Goal: Task Accomplishment & Management: Use online tool/utility

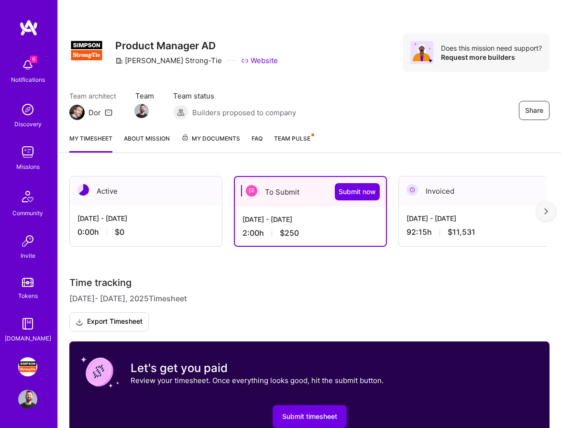
scroll to position [244, 0]
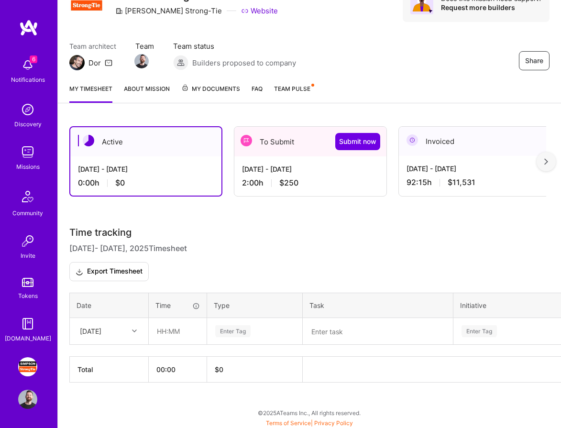
scroll to position [51, 0]
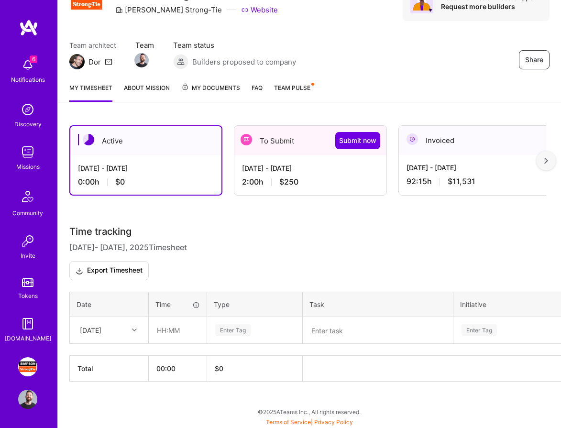
click at [275, 142] on div "To Submit Submit now" at bounding box center [310, 141] width 152 height 30
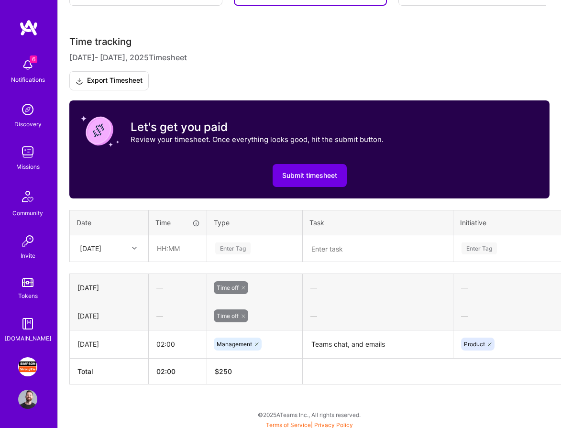
scroll to position [240, 0]
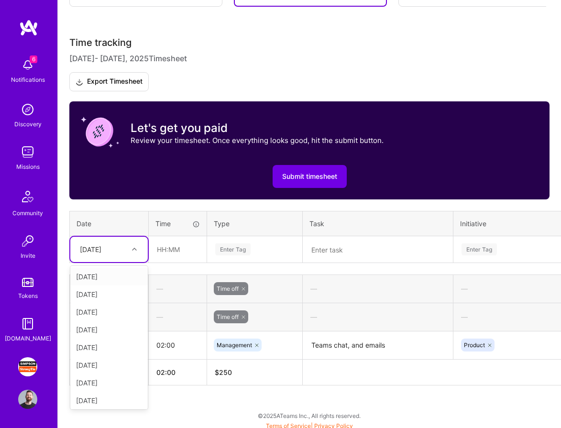
click at [130, 245] on div at bounding box center [135, 249] width 15 height 12
click at [116, 344] on div "[DATE]" at bounding box center [108, 347] width 77 height 18
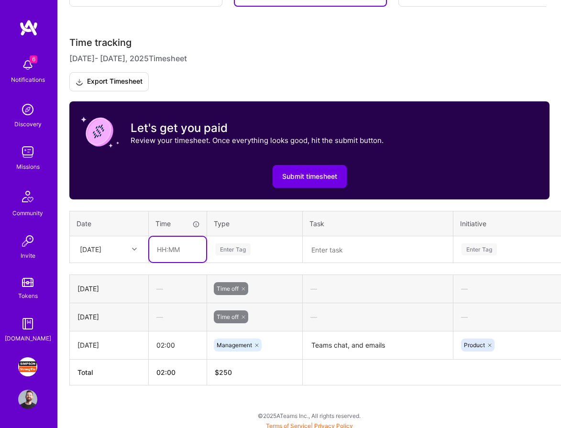
click at [173, 242] on input "text" at bounding box center [177, 249] width 57 height 25
type input "03:00"
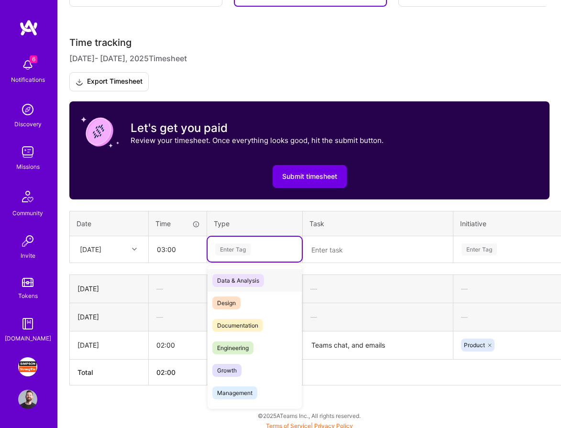
click at [229, 242] on div "Enter Tag" at bounding box center [254, 249] width 94 height 25
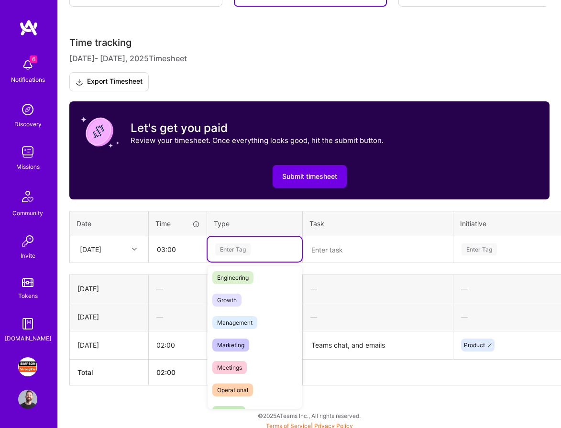
scroll to position [80, 0]
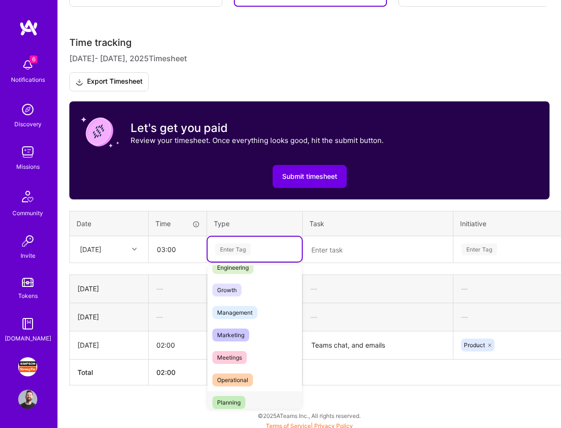
click at [251, 397] on div "Planning" at bounding box center [254, 402] width 94 height 22
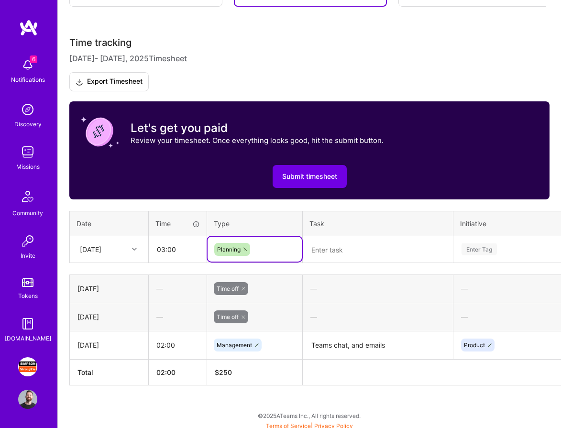
click at [332, 252] on textarea at bounding box center [377, 249] width 148 height 25
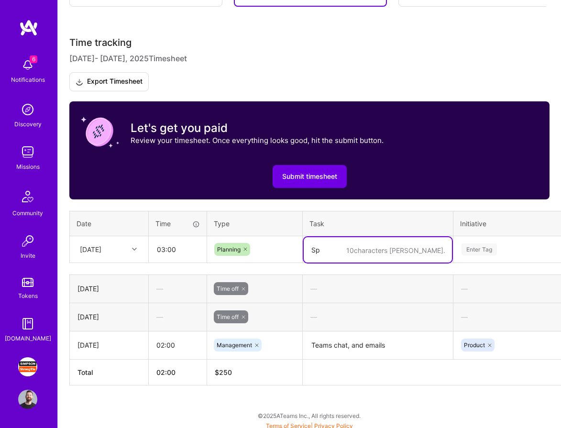
type textarea "S"
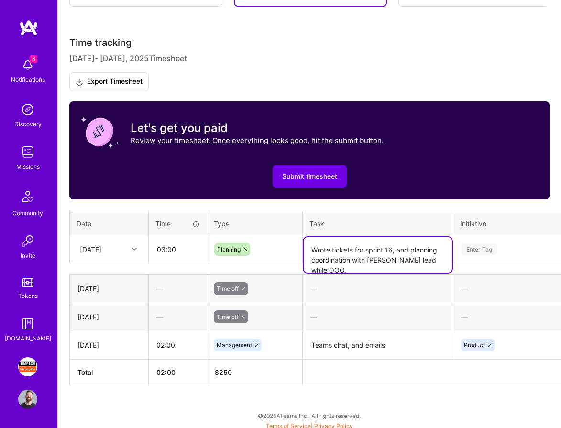
type textarea "Wrote tickets for sprint 16, and planning coordination with [PERSON_NAME] lead …"
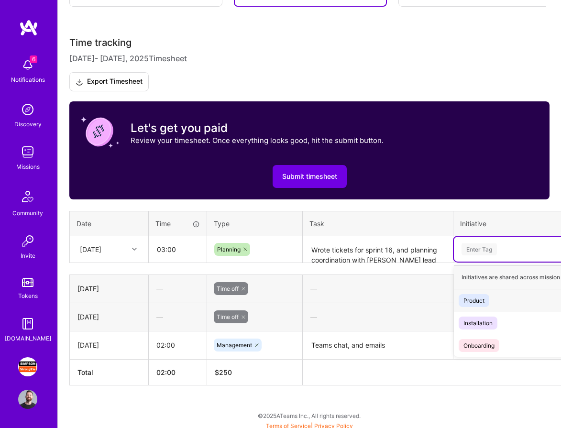
click at [511, 238] on div "Enter Tag" at bounding box center [541, 249] width 175 height 25
click at [482, 304] on div "Product" at bounding box center [473, 300] width 21 height 10
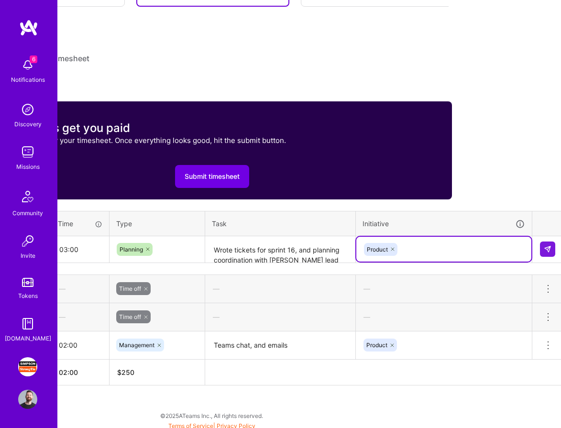
scroll to position [240, 101]
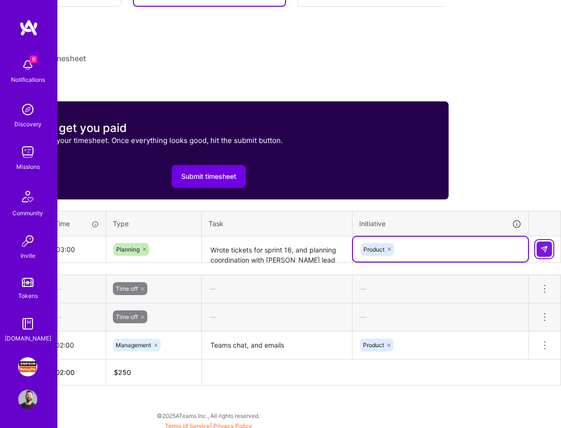
click at [545, 245] on img at bounding box center [544, 249] width 8 height 8
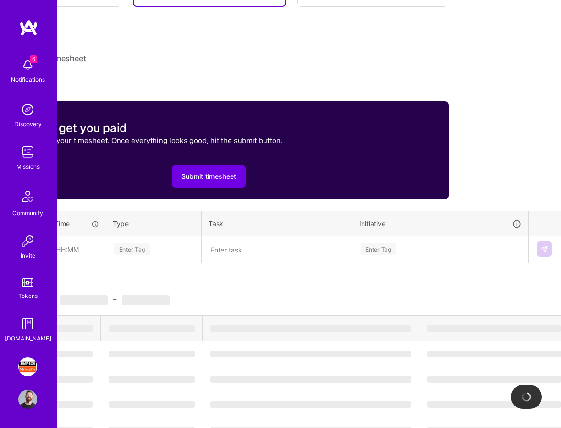
scroll to position [240, 0]
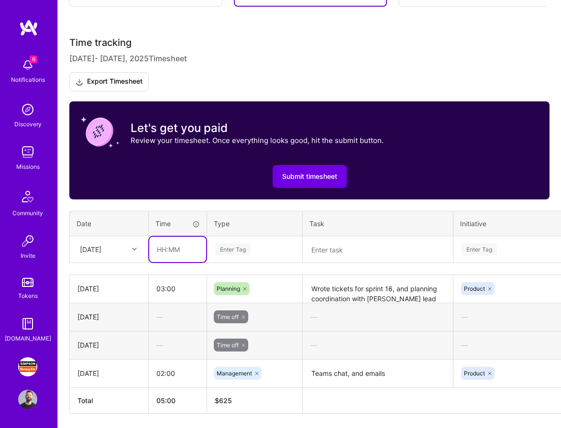
click at [169, 248] on input "text" at bounding box center [177, 249] width 57 height 25
type input "03:00"
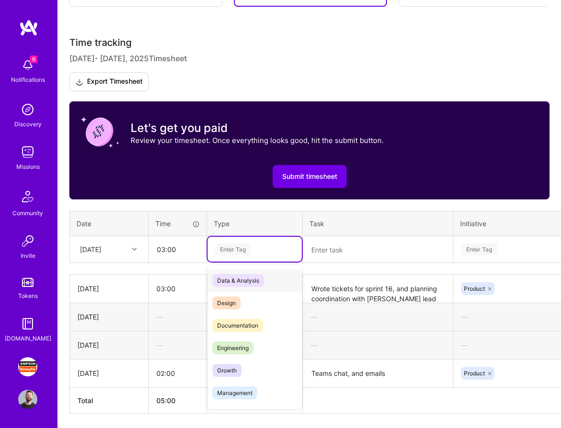
click at [229, 248] on div "Enter Tag" at bounding box center [232, 249] width 35 height 15
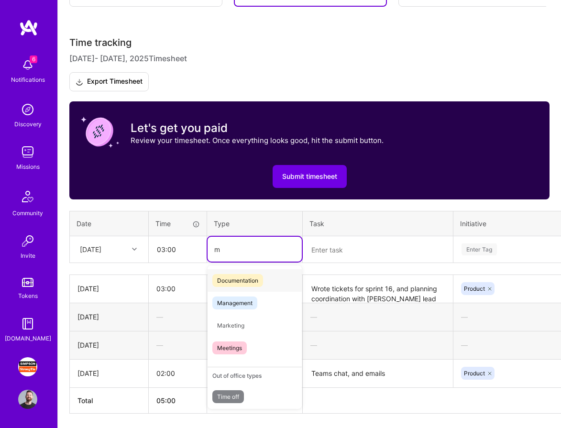
type input "me"
click at [240, 325] on span "Meetings" at bounding box center [229, 325] width 34 height 13
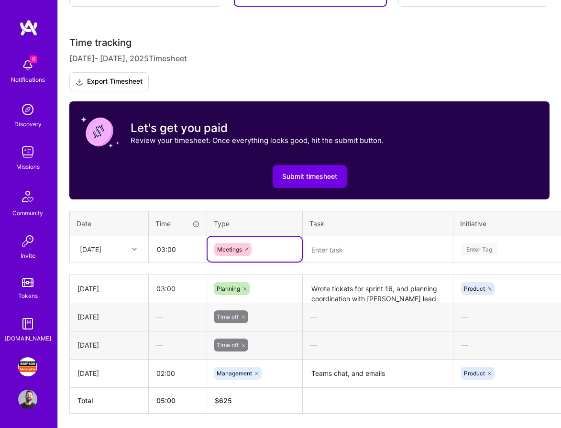
click at [341, 250] on textarea at bounding box center [377, 249] width 148 height 25
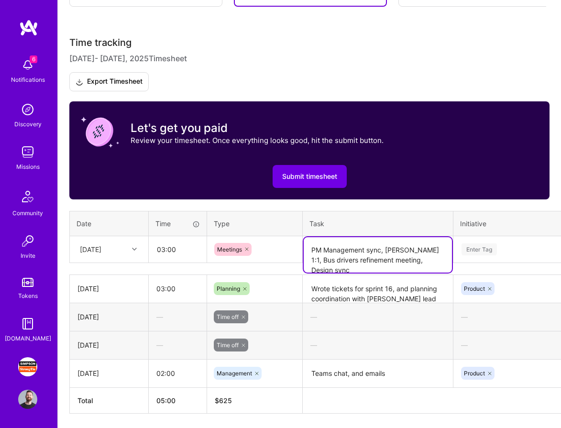
type textarea "PM Management sync, [PERSON_NAME] 1:1, Bus drivers refinement meeting, Design s…"
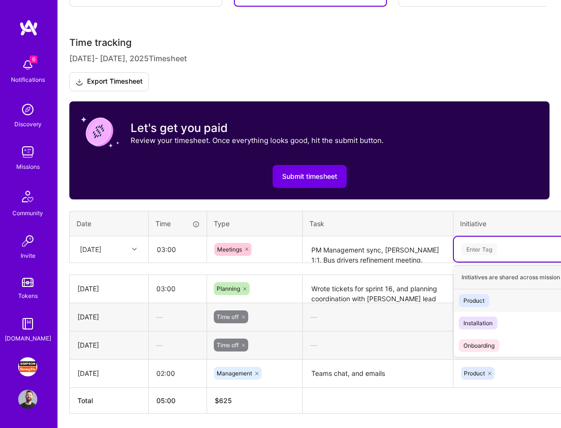
click at [479, 250] on div "Enter Tag" at bounding box center [478, 249] width 35 height 15
click at [474, 293] on div "Product Hide" at bounding box center [541, 300] width 175 height 22
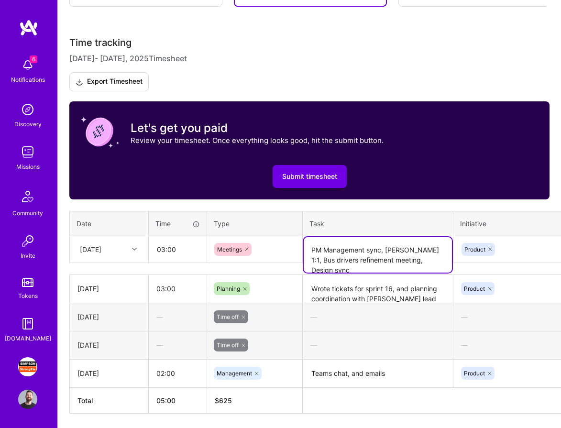
click at [353, 256] on textarea "PM Management sync, [PERSON_NAME] 1:1, Bus drivers refinement meeting, Design s…" at bounding box center [377, 254] width 148 height 35
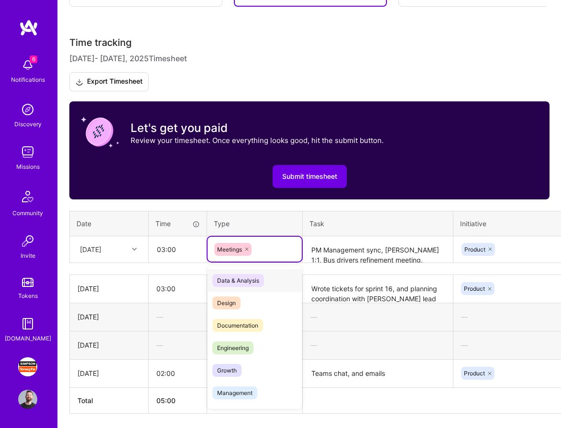
click at [277, 246] on div "Meetings" at bounding box center [254, 249] width 81 height 13
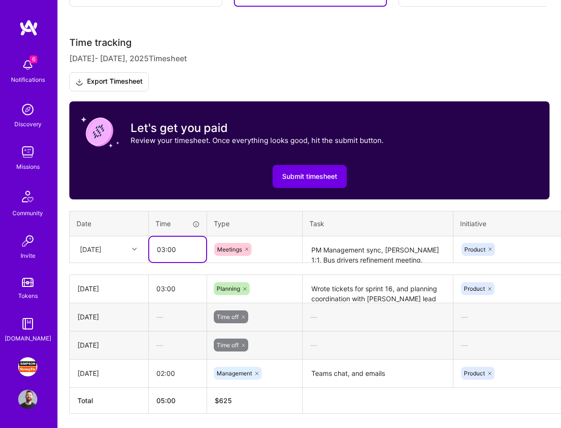
drag, startPoint x: 177, startPoint y: 249, endPoint x: 152, endPoint y: 250, distance: 24.9
click at [152, 250] on input "03:00" at bounding box center [177, 249] width 57 height 25
type input "02:45"
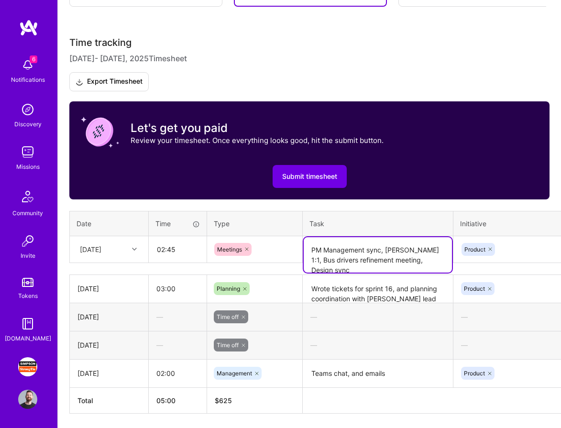
click at [338, 252] on textarea "PM Management sync, [PERSON_NAME] 1:1, Bus drivers refinement meeting, Design s…" at bounding box center [377, 254] width 148 height 35
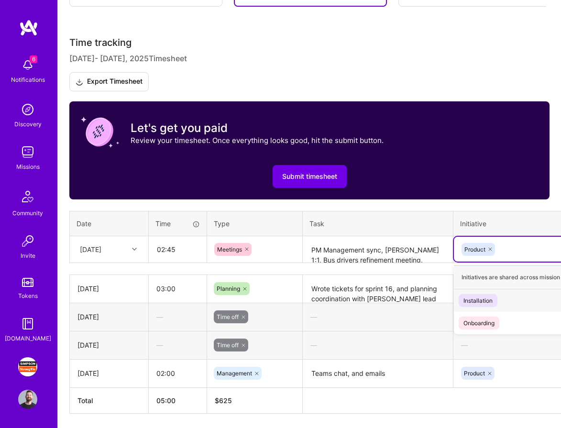
click at [519, 246] on div "Product" at bounding box center [541, 249] width 162 height 15
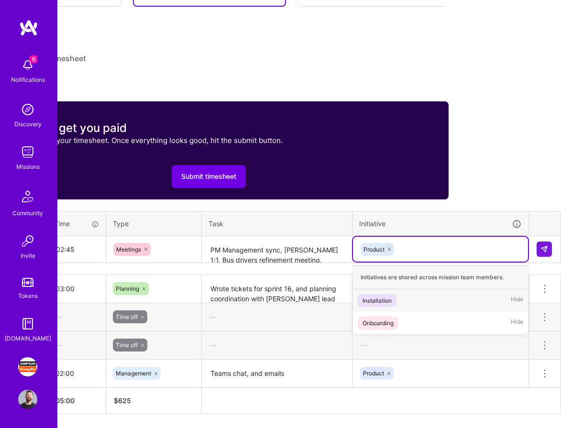
scroll to position [239, 101]
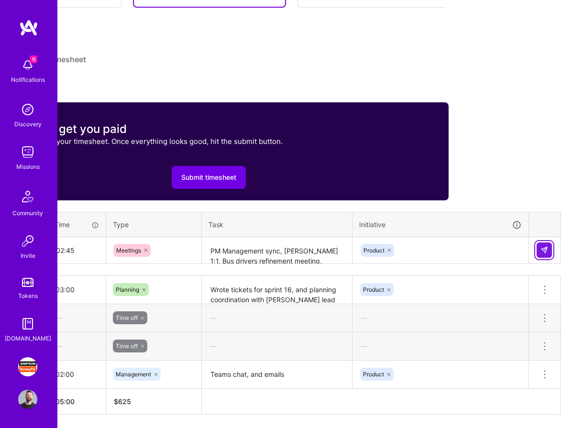
click at [543, 247] on img at bounding box center [544, 250] width 8 height 8
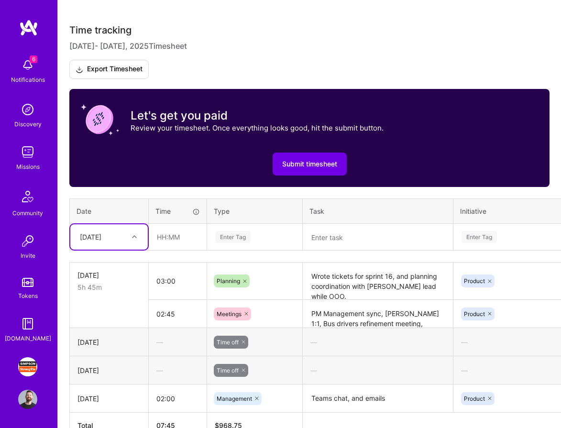
scroll to position [254, 0]
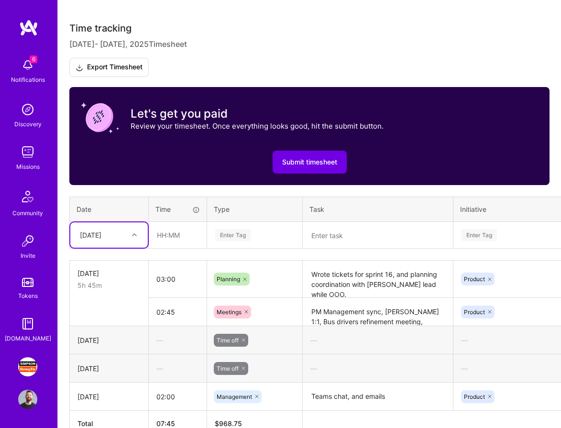
click at [344, 314] on textarea "PM Management sync, [PERSON_NAME] 1:1, Bus drivers refinement meeting, Design s…" at bounding box center [377, 312] width 148 height 26
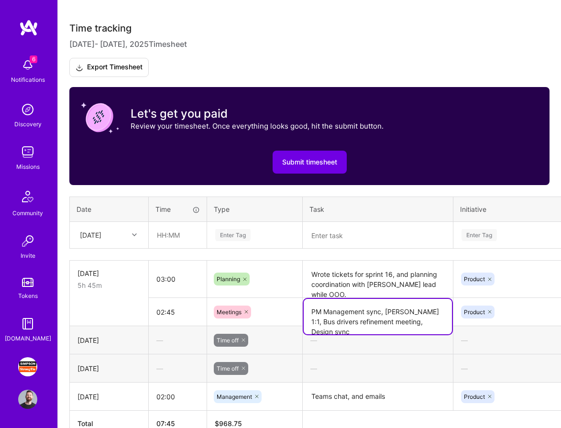
click at [344, 314] on textarea "PM Management sync, [PERSON_NAME] 1:1, Bus drivers refinement meeting, Design s…" at bounding box center [377, 316] width 148 height 35
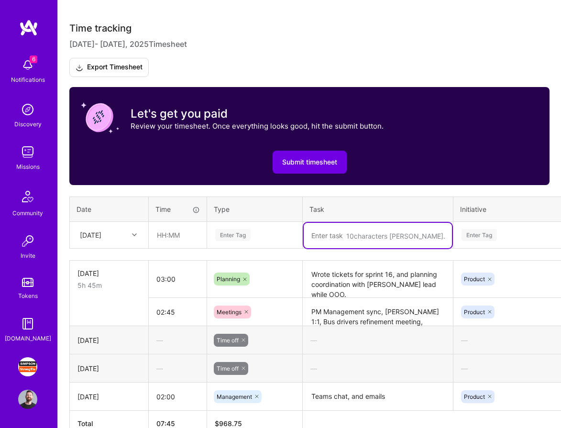
click at [328, 233] on textarea at bounding box center [377, 235] width 148 height 25
paste textarea "PM Management sync, [PERSON_NAME] 1:1, Bus drivers refinement meeting, Design s…"
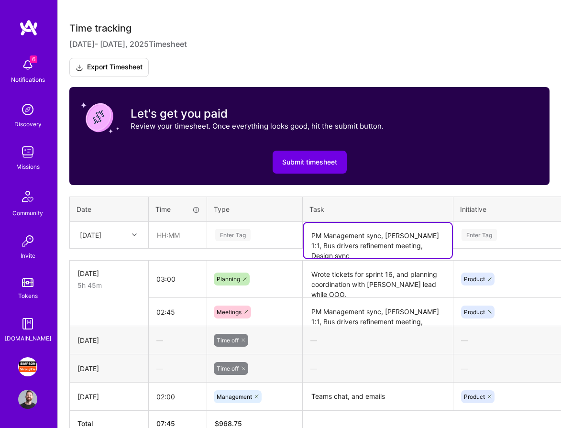
type textarea "PM Management sync, [PERSON_NAME] 1:1, Bus drivers refinement meeting, Design s…"
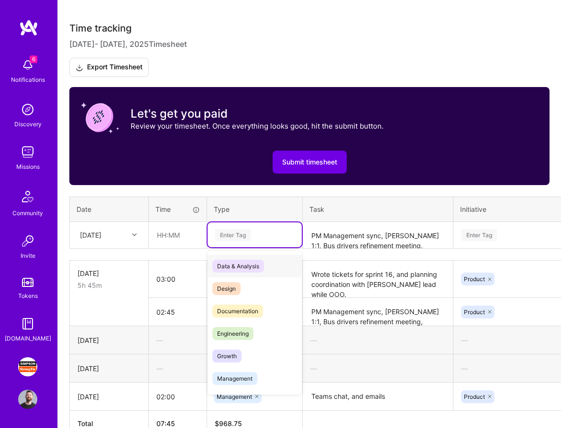
click at [246, 234] on div "Enter Tag" at bounding box center [232, 234] width 35 height 15
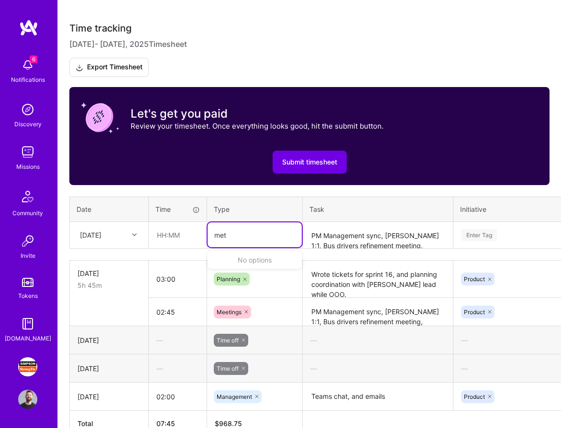
click at [242, 313] on div at bounding box center [246, 311] width 10 height 13
type input "met"
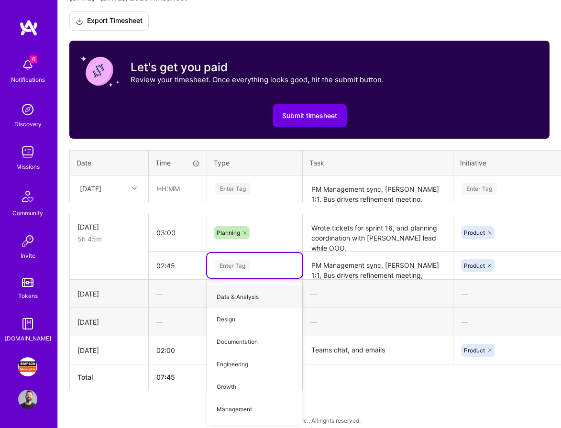
scroll to position [301, 0]
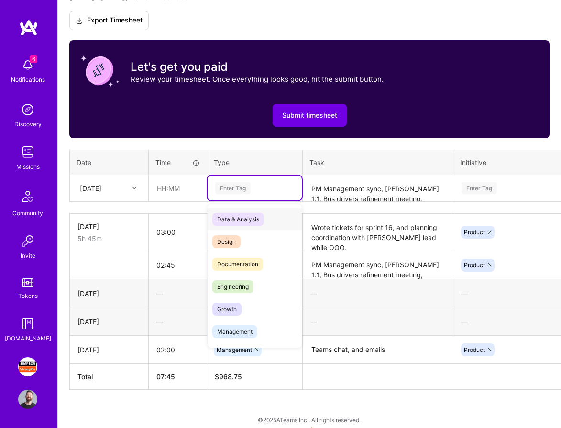
click at [237, 182] on div "Enter Tag" at bounding box center [232, 188] width 35 height 15
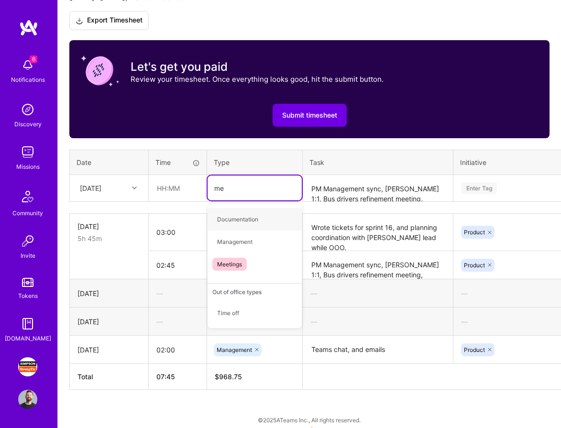
type input "mee"
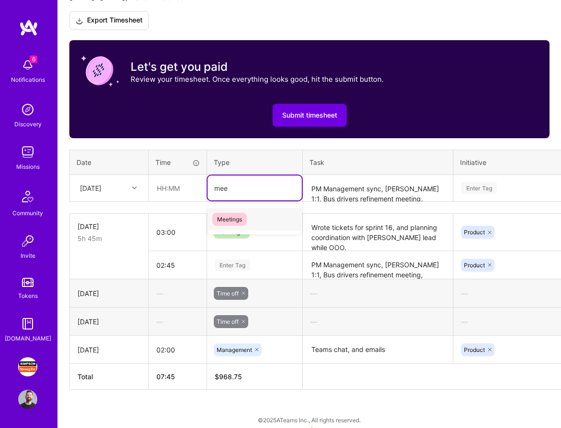
click at [232, 215] on span "Meetings" at bounding box center [229, 219] width 34 height 13
click at [183, 188] on input "text" at bounding box center [177, 187] width 57 height 25
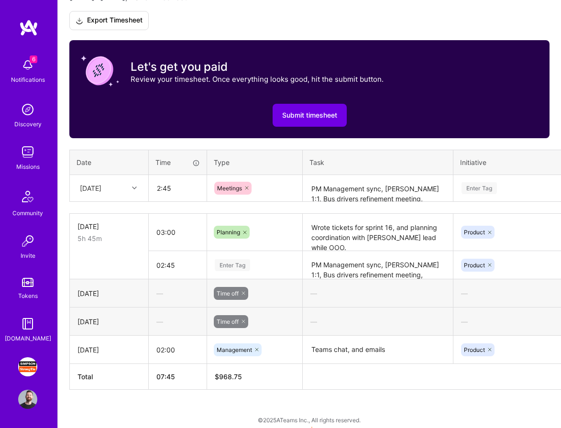
type input "02:45"
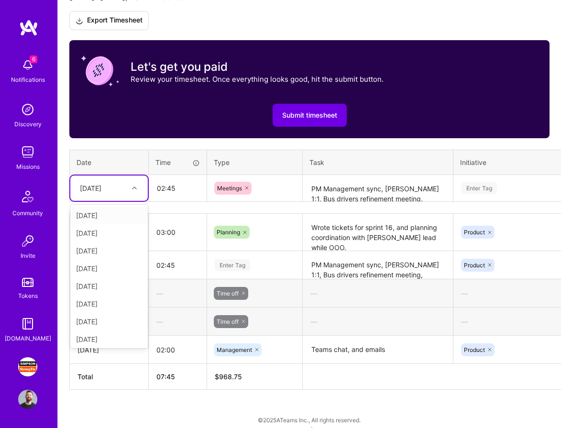
click at [130, 186] on div at bounding box center [135, 188] width 15 height 12
click at [115, 302] on div "[DATE]" at bounding box center [108, 304] width 77 height 18
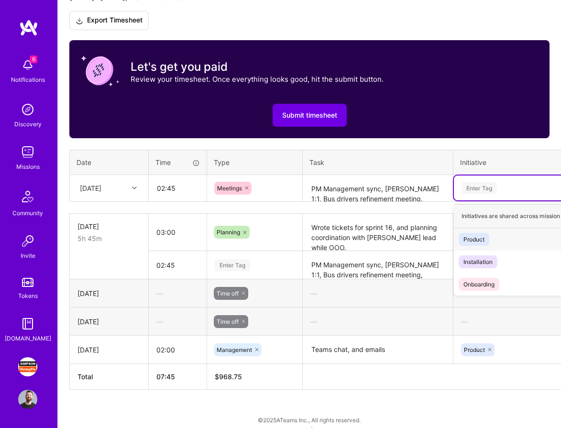
click at [482, 186] on div "Enter Tag" at bounding box center [478, 188] width 35 height 15
click at [480, 242] on div "Product" at bounding box center [473, 239] width 21 height 10
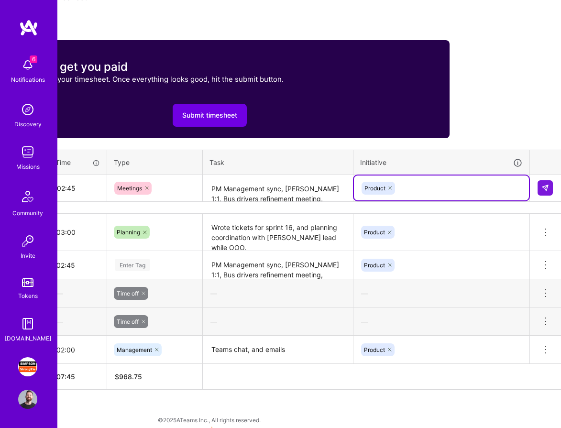
scroll to position [301, 101]
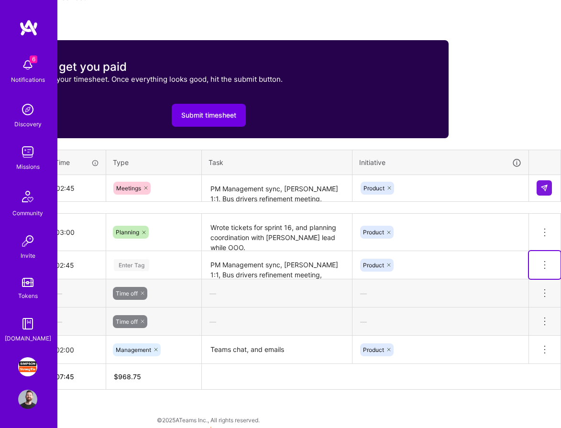
click at [545, 263] on icon at bounding box center [544, 264] width 11 height 11
click at [533, 277] on button "Delete row" at bounding box center [521, 281] width 50 height 23
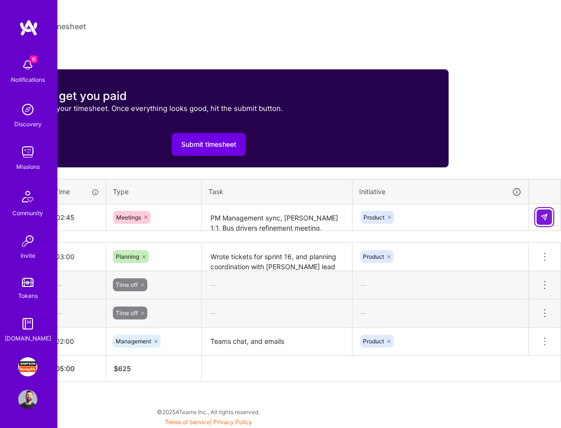
click at [547, 215] on img at bounding box center [544, 217] width 8 height 8
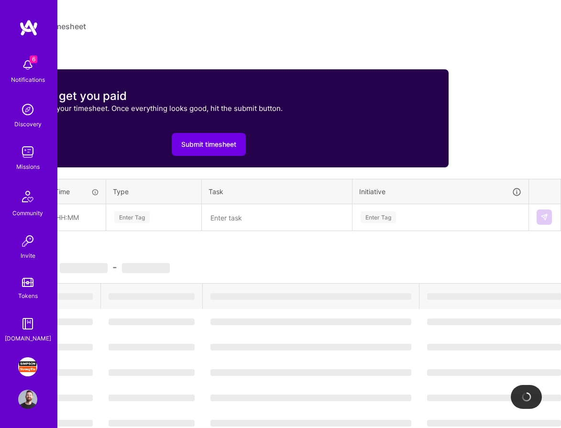
scroll to position [272, 0]
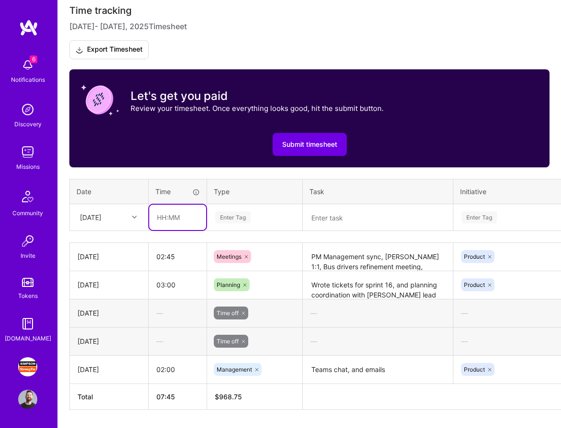
click at [175, 216] on input "text" at bounding box center [177, 217] width 57 height 25
type input "05:00"
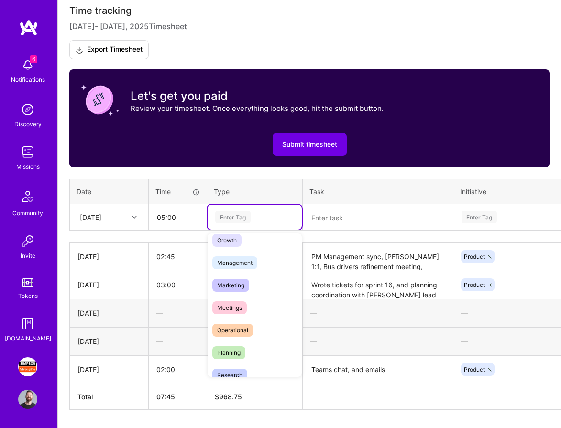
scroll to position [105, 0]
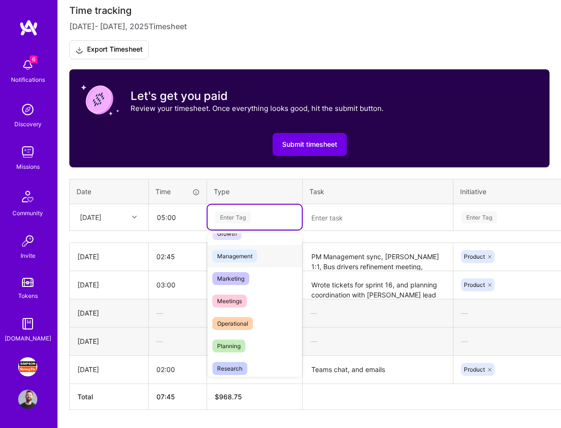
click at [255, 257] on span "Management" at bounding box center [234, 255] width 45 height 13
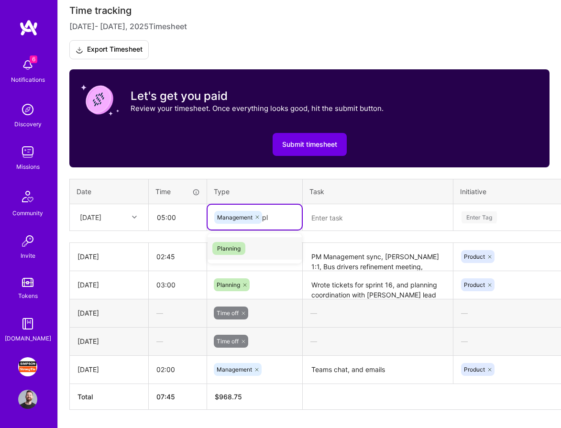
type input "pla"
click at [261, 239] on div "Planning" at bounding box center [254, 248] width 94 height 22
type input "mana"
click at [239, 250] on span "Management" at bounding box center [234, 248] width 45 height 13
click at [341, 215] on textarea at bounding box center [377, 217] width 148 height 25
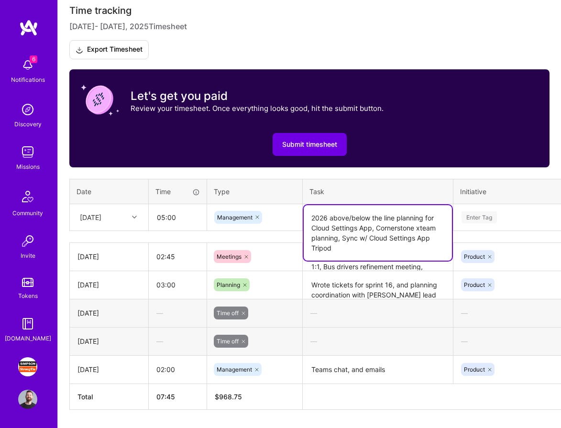
type textarea "2026 above/below the line planning for Cloud Settings App, Cornerstone xteam pl…"
click at [492, 216] on div "Enter Tag" at bounding box center [478, 217] width 35 height 15
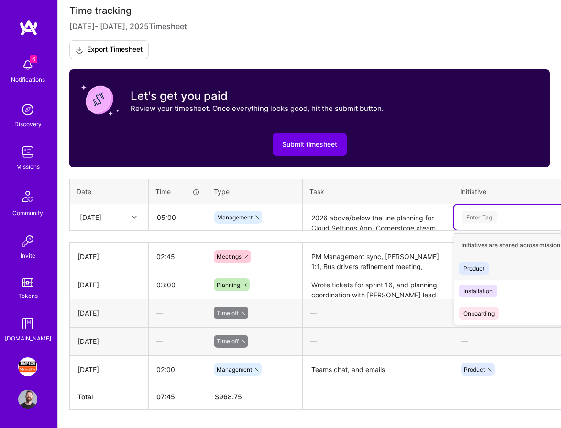
click at [490, 262] on div "Product Hide" at bounding box center [541, 268] width 175 height 22
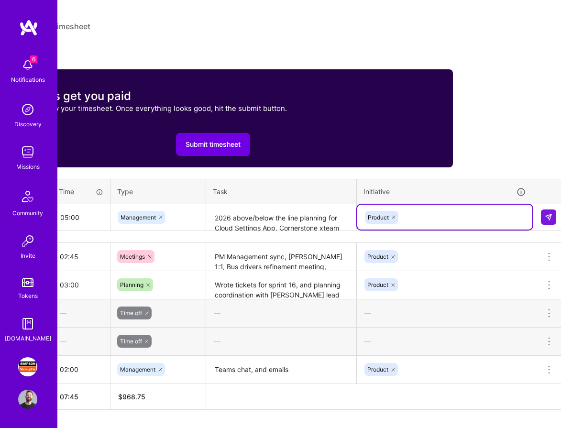
scroll to position [272, 101]
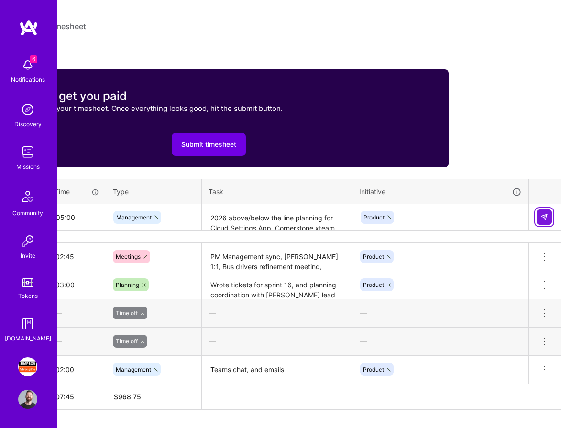
click at [542, 218] on img at bounding box center [544, 217] width 8 height 8
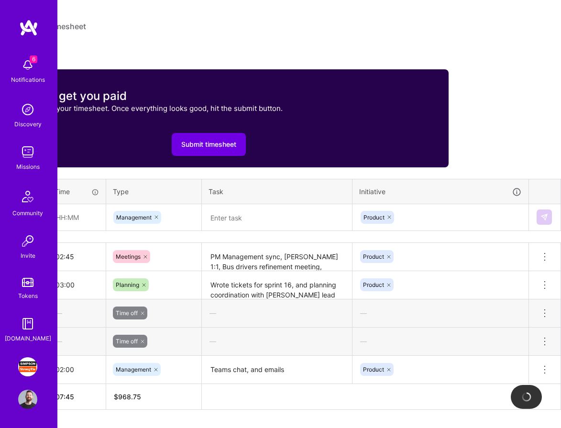
scroll to position [272, 0]
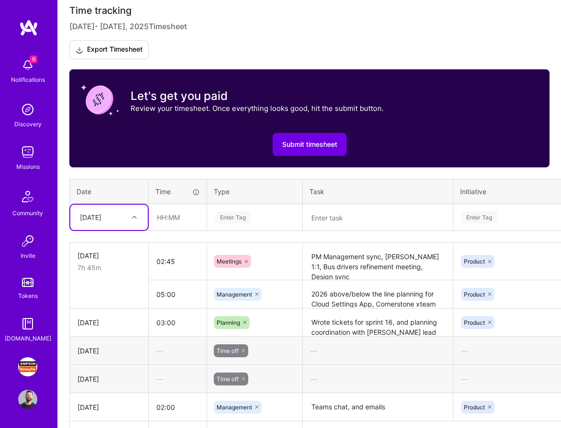
click at [135, 216] on icon at bounding box center [134, 217] width 5 height 5
click at [114, 348] on div "[DATE]" at bounding box center [108, 351] width 77 height 18
click at [176, 216] on input "text" at bounding box center [177, 217] width 57 height 25
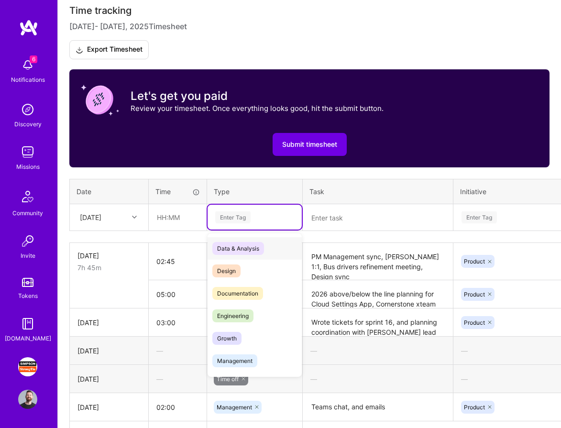
click at [240, 217] on div "Enter Tag" at bounding box center [232, 217] width 35 height 15
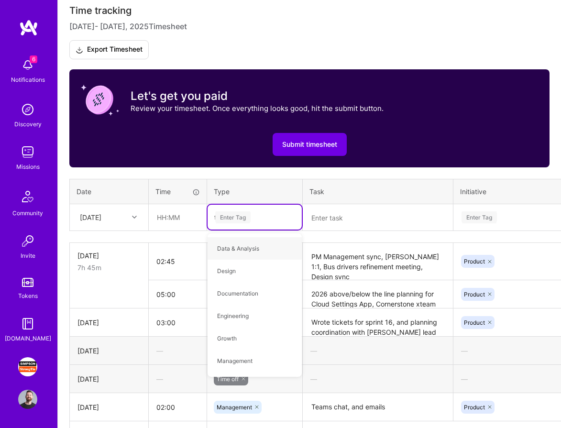
type input "[PERSON_NAME]"
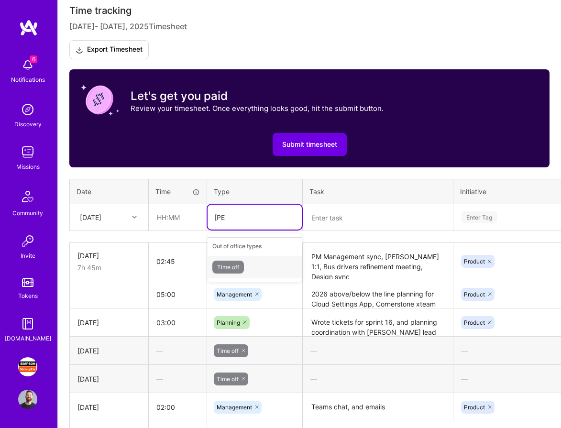
click at [249, 264] on div "Time off" at bounding box center [254, 267] width 94 height 22
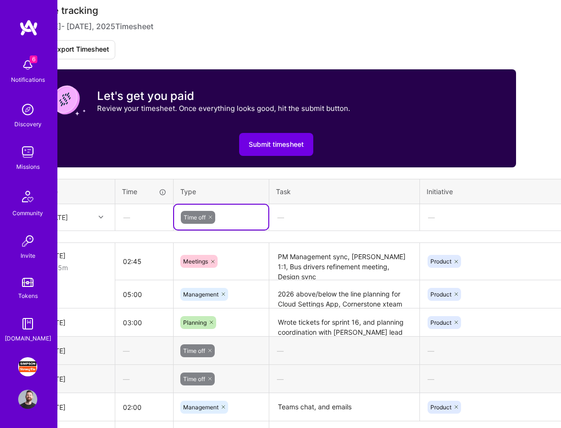
scroll to position [272, 101]
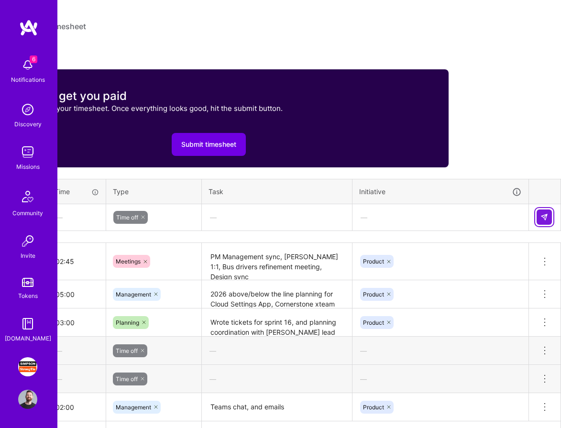
click at [541, 216] on img at bounding box center [544, 217] width 8 height 8
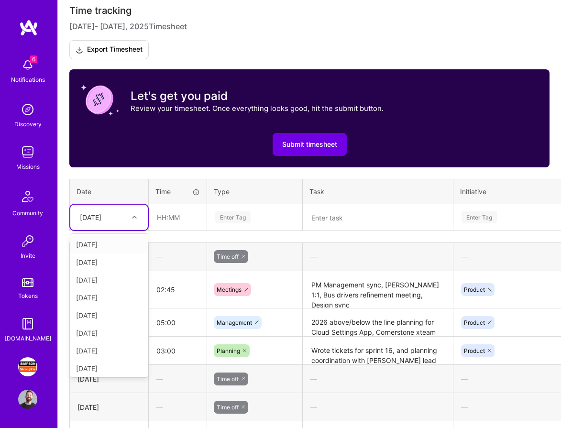
click at [136, 216] on icon at bounding box center [134, 217] width 5 height 5
click at [116, 328] on div "[DATE]" at bounding box center [108, 332] width 77 height 18
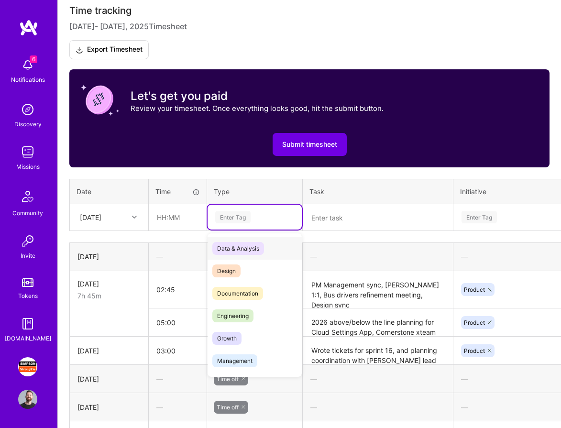
click at [241, 214] on div "Enter Tag" at bounding box center [232, 217] width 35 height 15
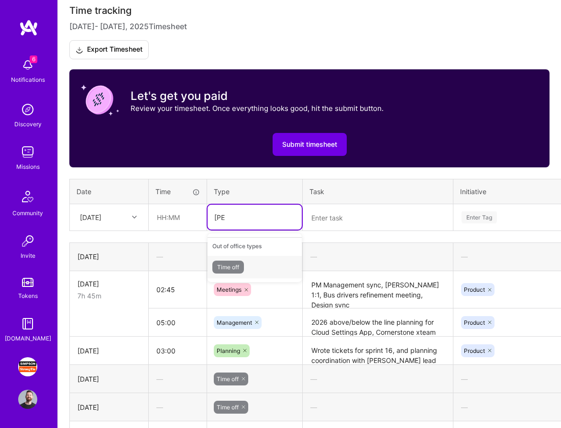
type input "time"
click at [248, 261] on div "Time off" at bounding box center [254, 267] width 94 height 22
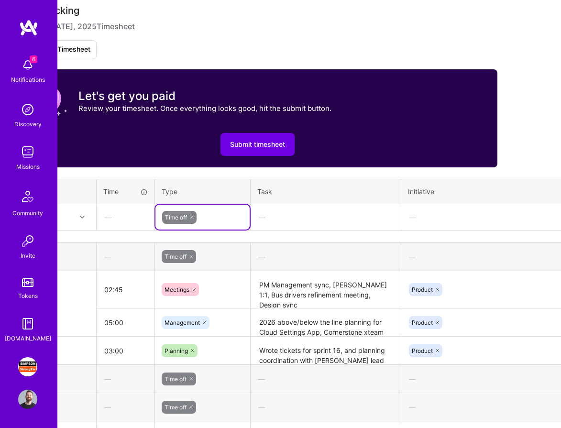
scroll to position [272, 101]
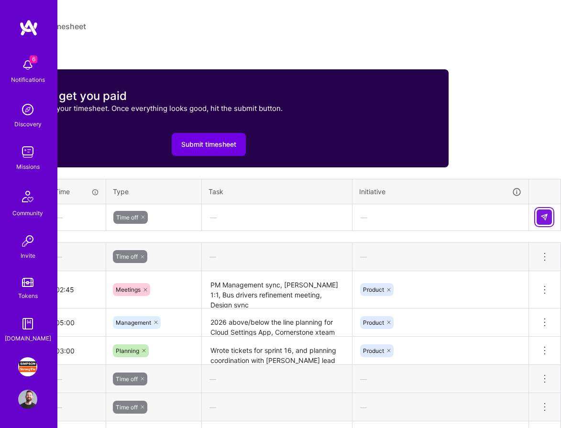
click at [545, 219] on img at bounding box center [544, 217] width 8 height 8
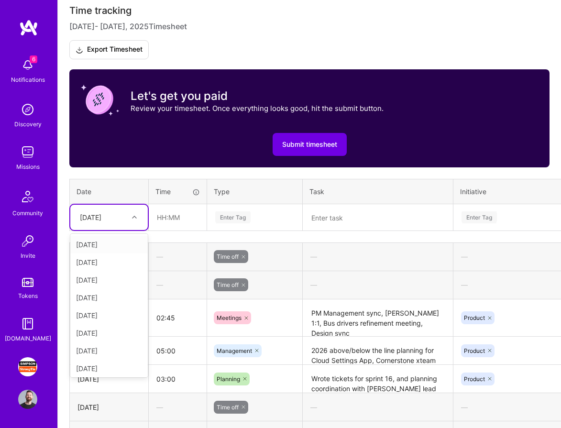
click at [139, 214] on div at bounding box center [135, 217] width 15 height 12
click at [118, 322] on div "[DATE]" at bounding box center [108, 323] width 77 height 18
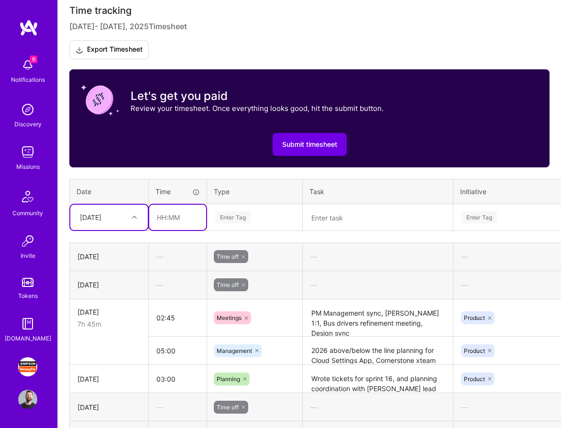
click at [179, 215] on input "text" at bounding box center [177, 217] width 57 height 25
type input "01:00"
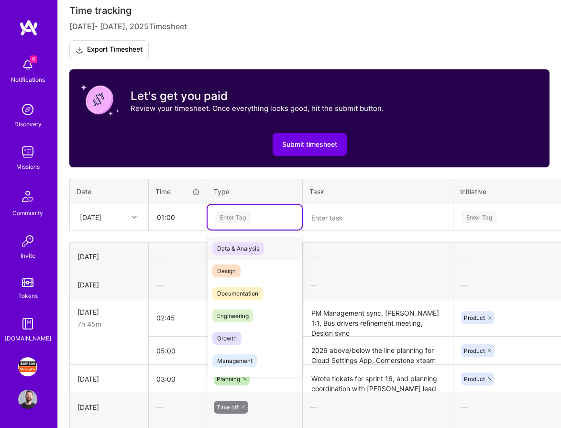
click at [231, 217] on div "Enter Tag" at bounding box center [232, 217] width 35 height 15
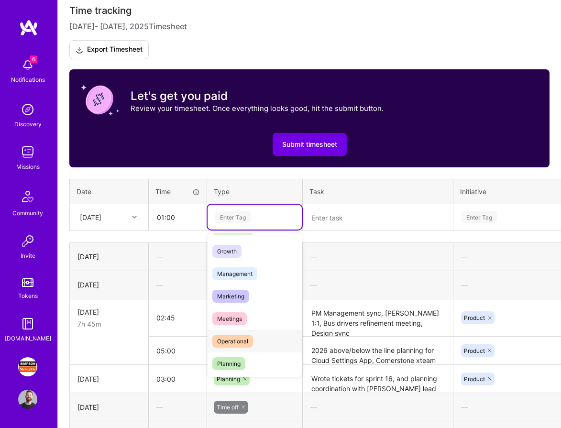
scroll to position [82, 0]
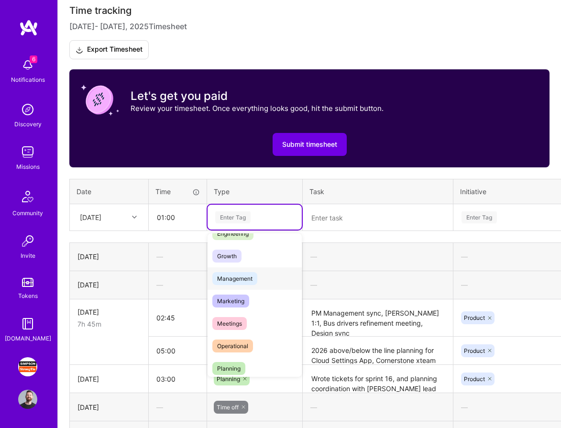
click at [256, 283] on span "Management" at bounding box center [234, 278] width 45 height 13
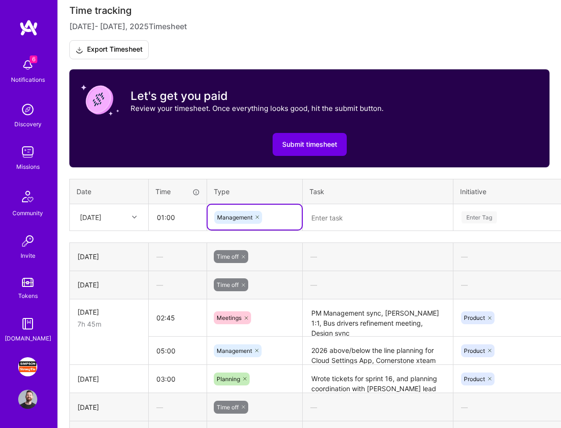
click at [324, 217] on textarea at bounding box center [377, 217] width 148 height 25
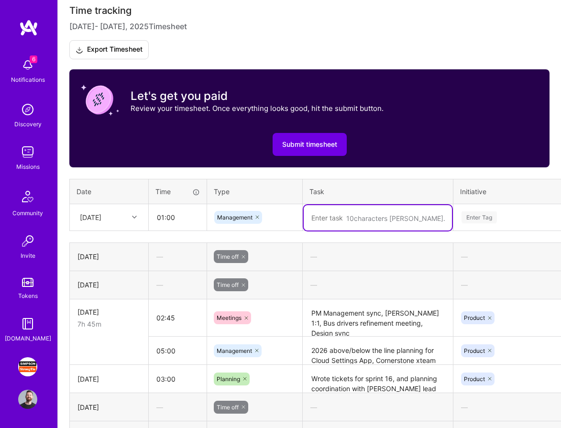
click at [137, 213] on div at bounding box center [135, 217] width 15 height 12
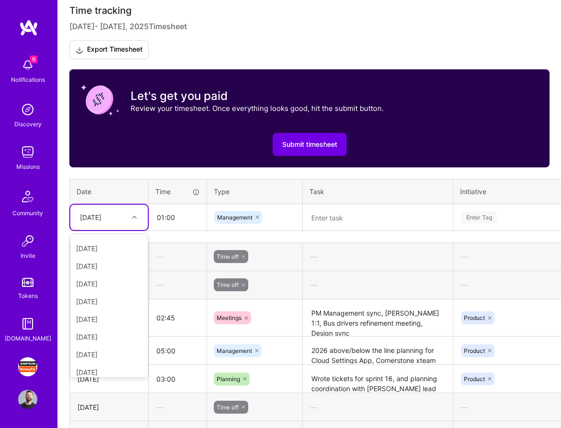
scroll to position [88, 0]
click at [113, 328] on div "[DATE]" at bounding box center [108, 333] width 77 height 18
click at [317, 216] on textarea at bounding box center [377, 217] width 148 height 25
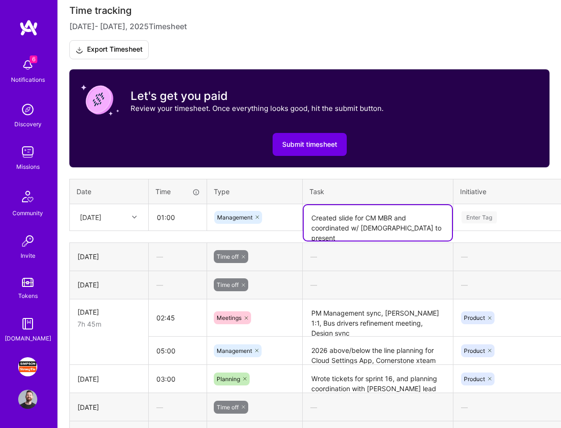
type textarea "Created slide for CM MBR and coordinated w/ [DEMOGRAPHIC_DATA] to present"
click at [501, 216] on div "Enter Tag" at bounding box center [541, 217] width 162 height 12
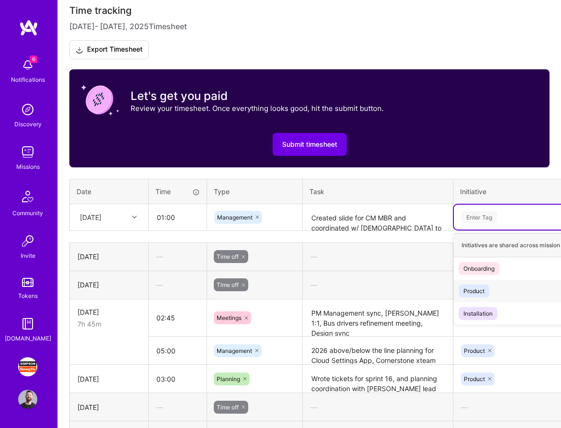
click at [490, 292] on div "Product Hide" at bounding box center [541, 291] width 175 height 22
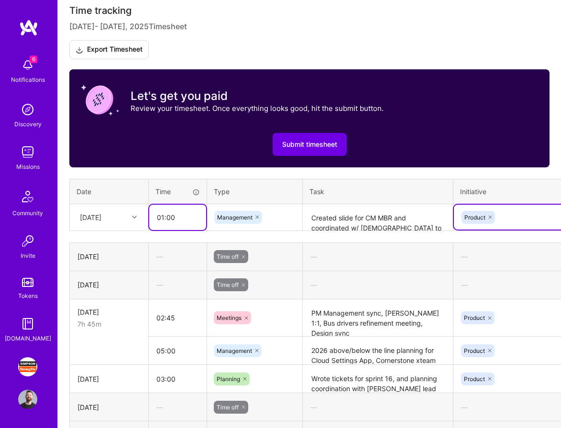
click at [181, 217] on input "01:00" at bounding box center [177, 217] width 57 height 25
type input "01:30"
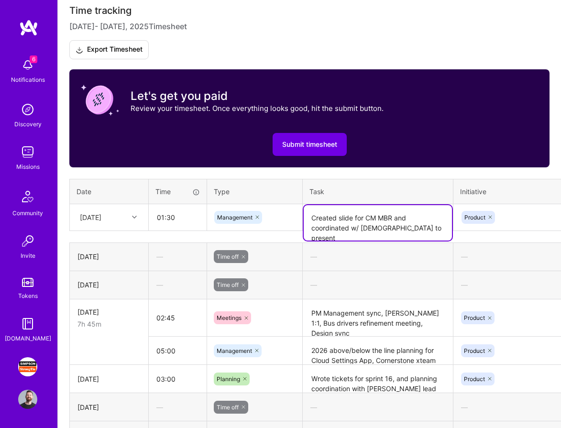
click at [376, 224] on textarea "Created slide for CM MBR and coordinated w/ [DEMOGRAPHIC_DATA] to present" at bounding box center [377, 222] width 148 height 35
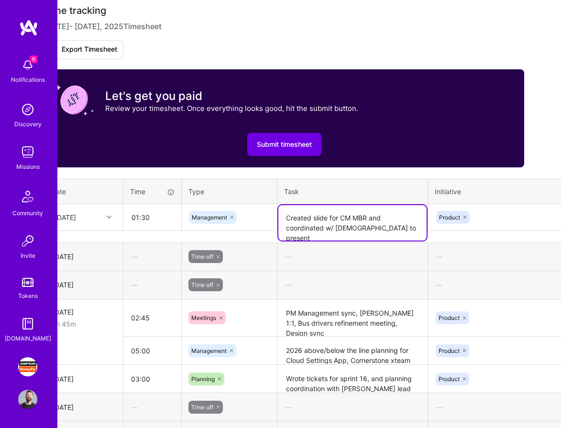
scroll to position [272, 101]
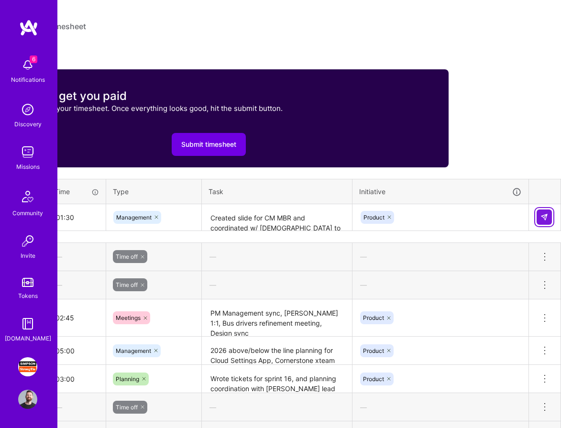
click at [545, 218] on img at bounding box center [544, 217] width 8 height 8
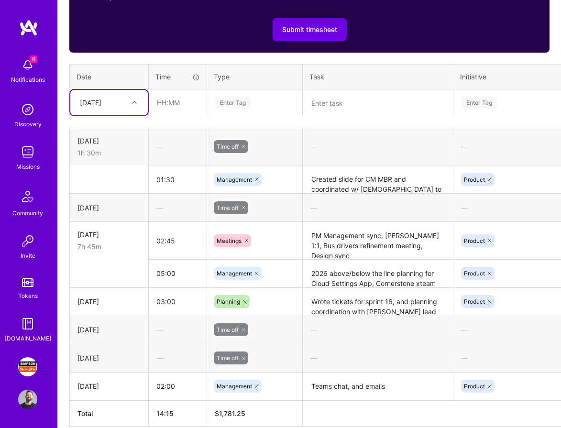
scroll to position [391, 0]
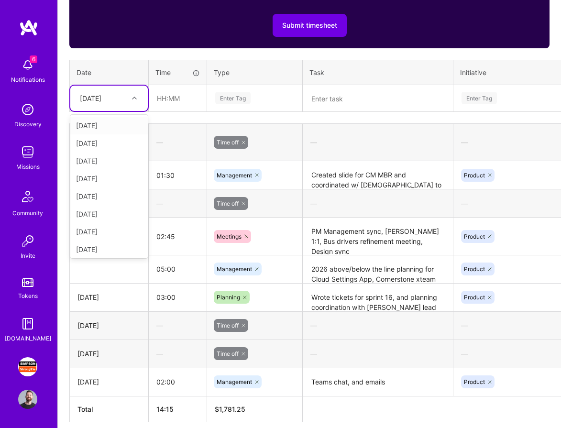
click at [134, 97] on icon at bounding box center [134, 98] width 5 height 5
click at [119, 211] on div "[DATE]" at bounding box center [108, 214] width 77 height 18
click at [244, 93] on div "Enter Tag" at bounding box center [232, 98] width 35 height 15
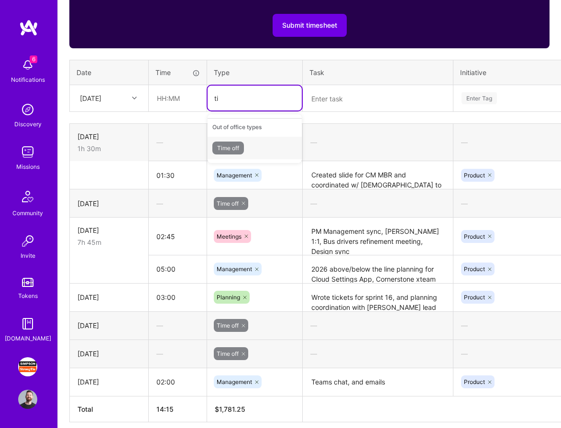
type input "[PERSON_NAME]"
click at [253, 155] on div "Time off" at bounding box center [254, 148] width 94 height 22
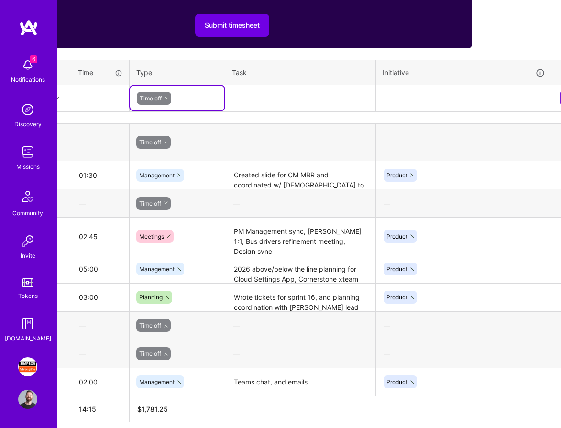
scroll to position [391, 94]
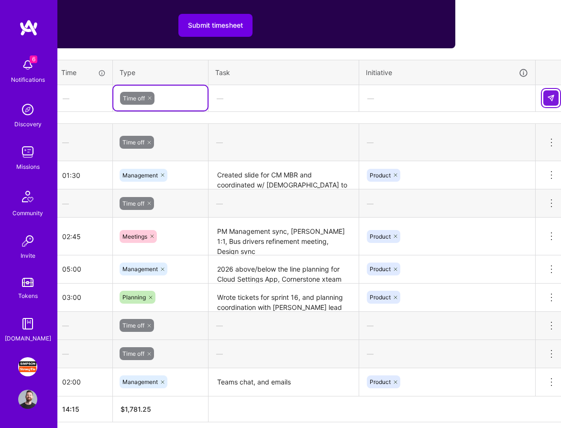
click at [546, 97] on button at bounding box center [550, 97] width 15 height 15
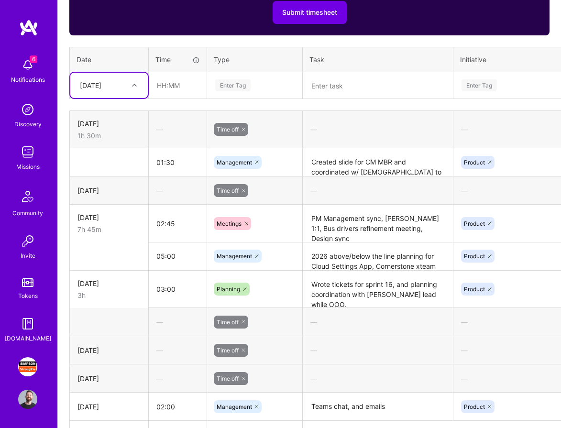
scroll to position [400, 0]
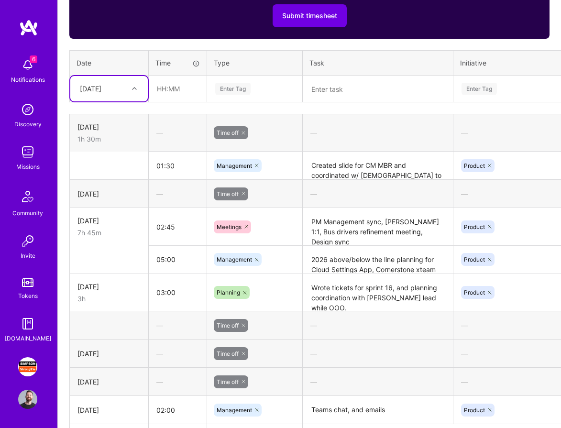
click at [130, 86] on div at bounding box center [135, 88] width 15 height 12
click at [119, 114] on div "[DATE]" at bounding box center [108, 116] width 77 height 18
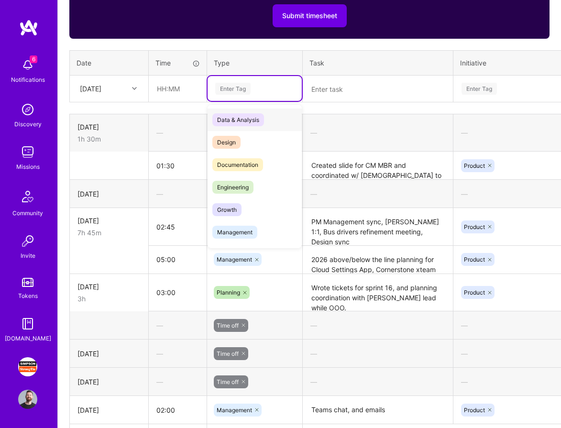
click at [230, 91] on div "Enter Tag" at bounding box center [232, 88] width 35 height 15
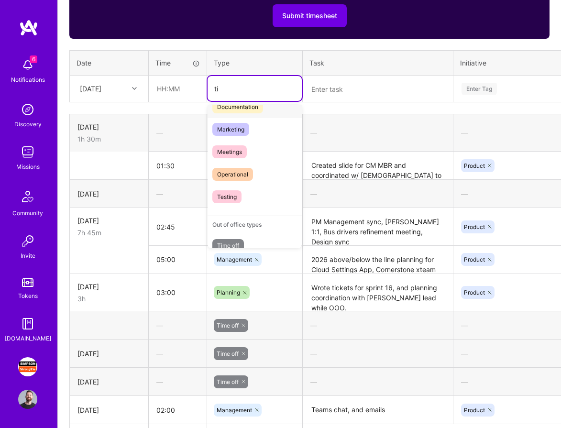
scroll to position [0, 0]
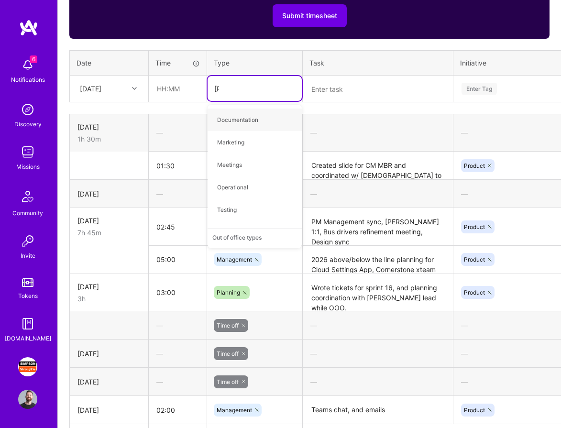
type input "time"
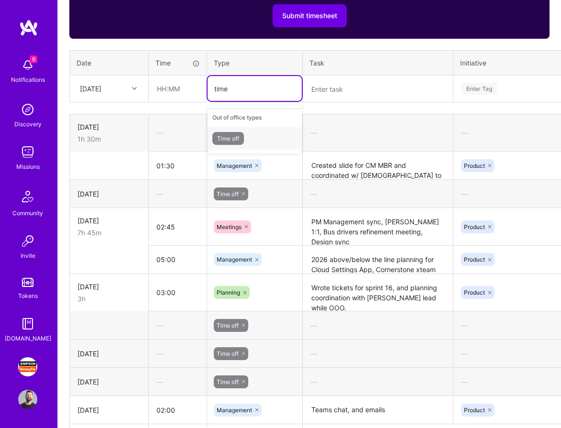
click at [241, 137] on span "Time off" at bounding box center [228, 138] width 32 height 13
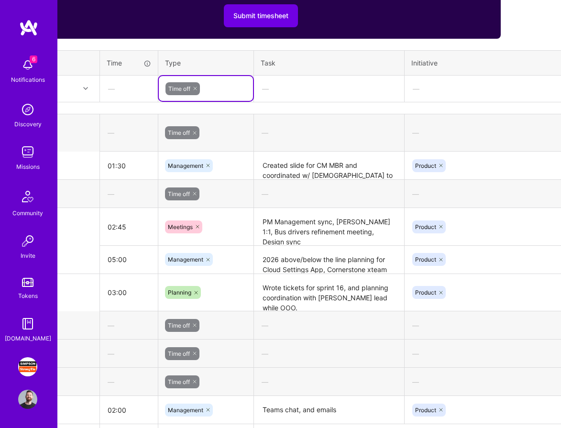
scroll to position [400, 101]
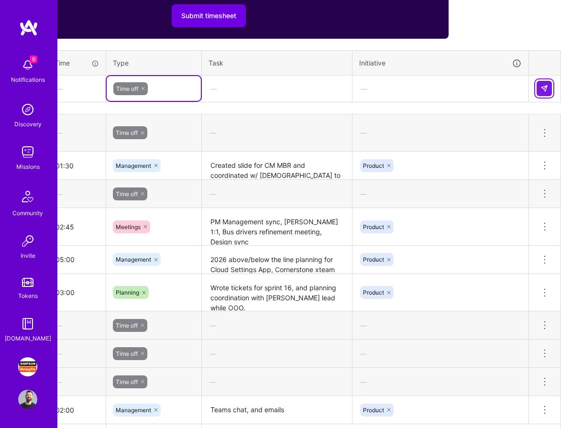
click at [544, 95] on button at bounding box center [543, 88] width 15 height 15
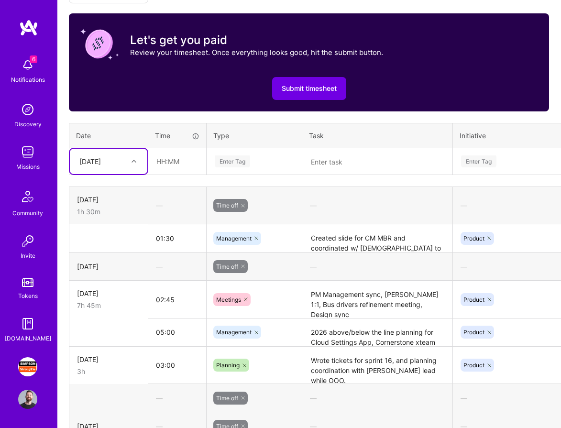
scroll to position [325, 0]
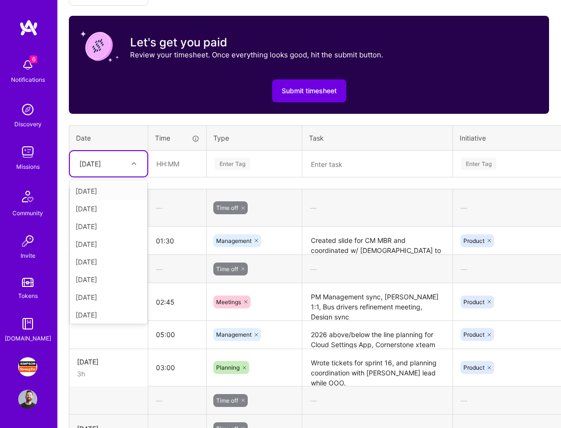
click at [135, 163] on icon at bounding box center [133, 163] width 5 height 5
click at [117, 275] on div "[DATE]" at bounding box center [108, 277] width 77 height 18
click at [230, 161] on div "Enter Tag" at bounding box center [232, 163] width 35 height 15
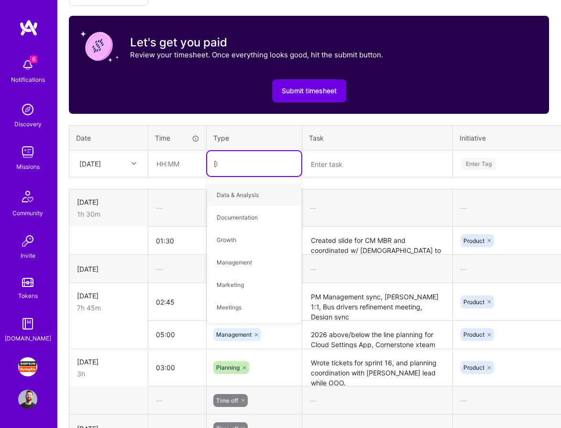
type input "time"
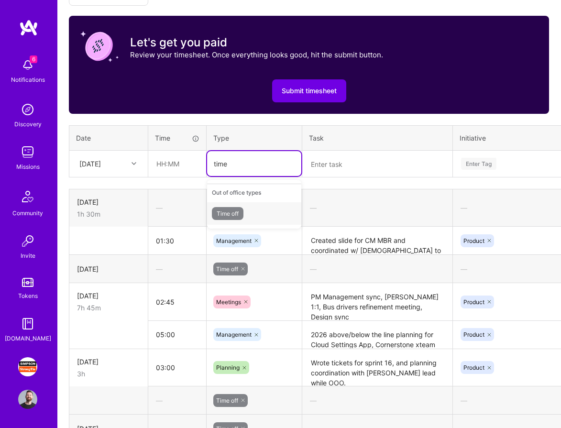
click at [233, 217] on span "Time off" at bounding box center [228, 213] width 32 height 13
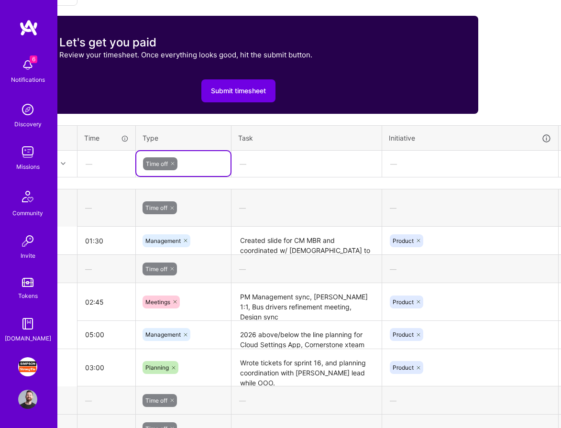
scroll to position [325, 101]
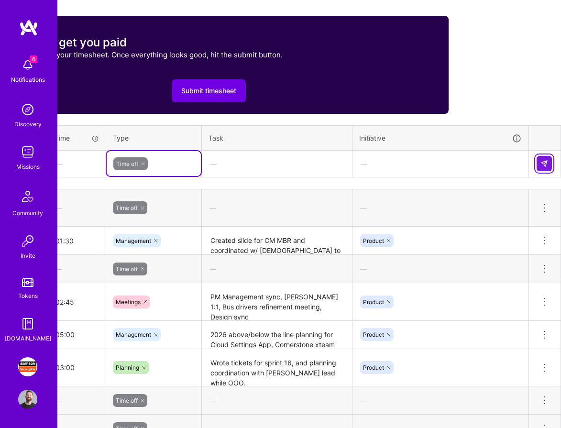
click at [547, 165] on img at bounding box center [544, 164] width 8 height 8
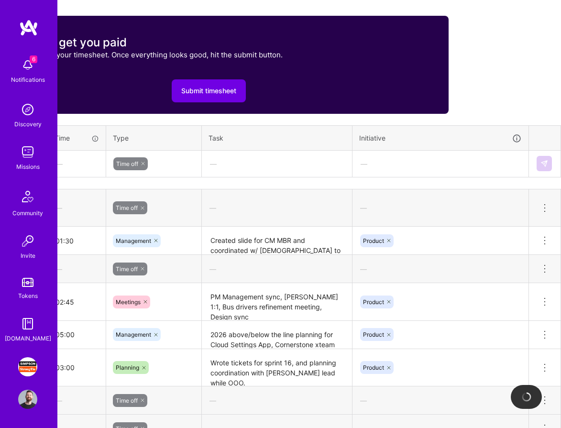
scroll to position [325, 0]
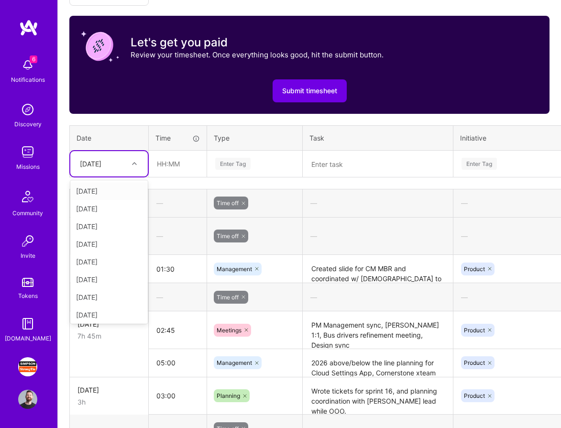
click at [129, 164] on div at bounding box center [135, 163] width 15 height 12
click at [171, 158] on input "text" at bounding box center [177, 163] width 57 height 25
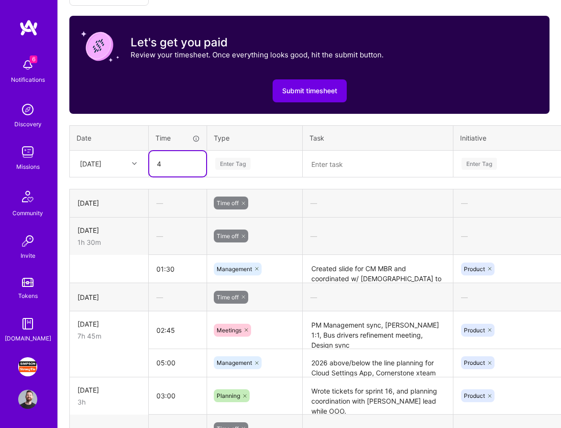
type input "4"
type input "00:45"
click at [243, 154] on div "Enter Tag" at bounding box center [254, 163] width 94 height 25
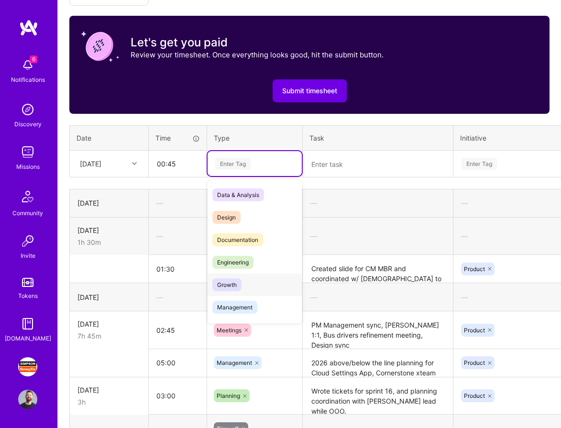
scroll to position [28, 0]
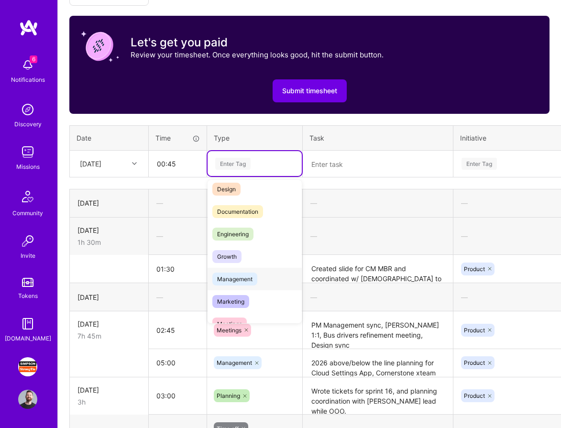
click at [252, 280] on span "Management" at bounding box center [234, 278] width 45 height 13
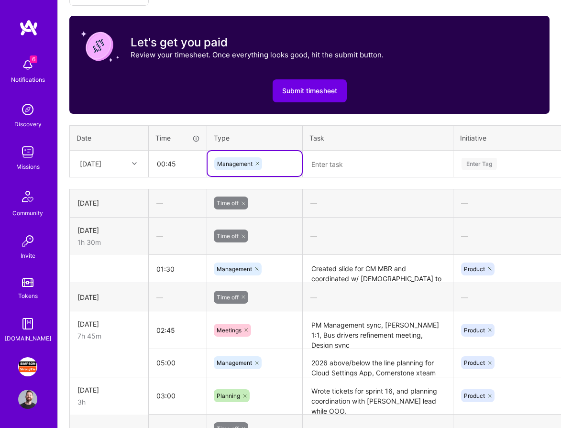
click at [338, 167] on textarea at bounding box center [377, 164] width 148 height 25
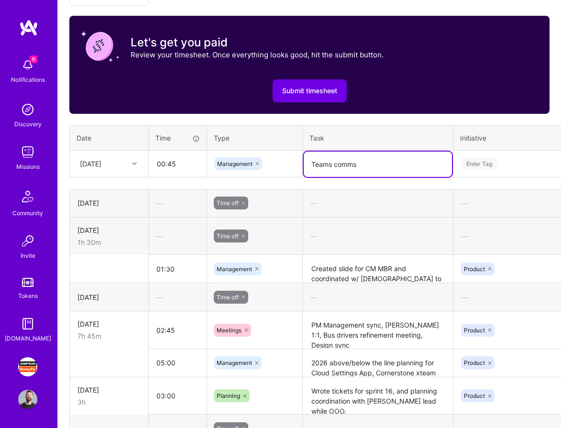
type textarea "Teams comms"
click at [485, 162] on div "Enter Tag" at bounding box center [478, 163] width 35 height 15
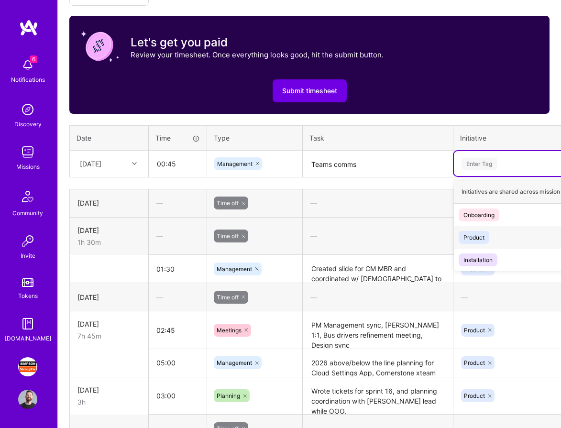
click at [485, 233] on span "Product" at bounding box center [473, 237] width 31 height 13
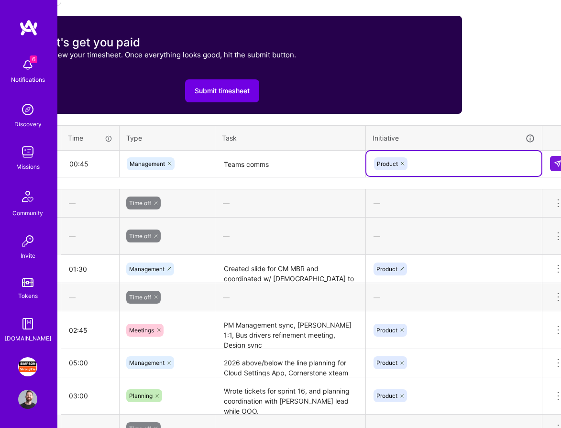
scroll to position [325, 101]
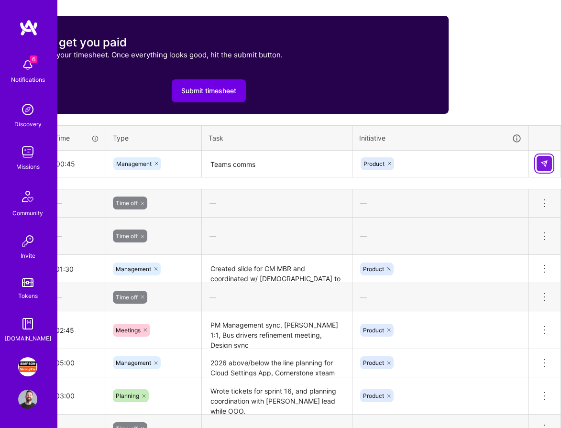
click at [545, 165] on img at bounding box center [544, 164] width 8 height 8
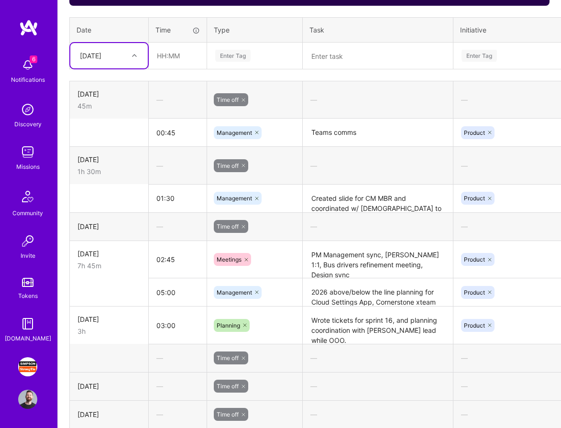
scroll to position [415, 0]
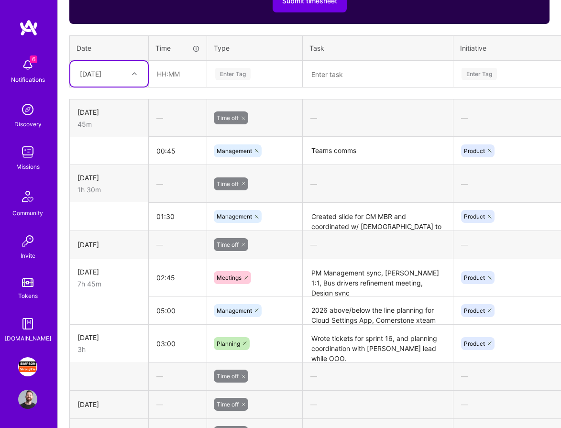
click at [134, 72] on icon at bounding box center [134, 73] width 5 height 5
click at [116, 208] on div "[DATE]" at bounding box center [108, 208] width 77 height 18
click at [178, 76] on input "text" at bounding box center [177, 73] width 57 height 25
type input "04:00"
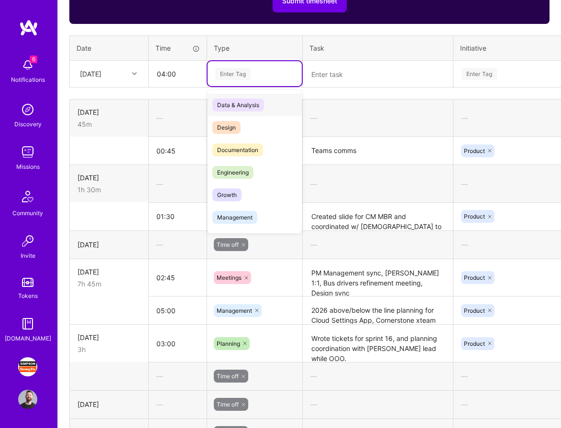
click at [228, 71] on div "Enter Tag" at bounding box center [232, 73] width 35 height 15
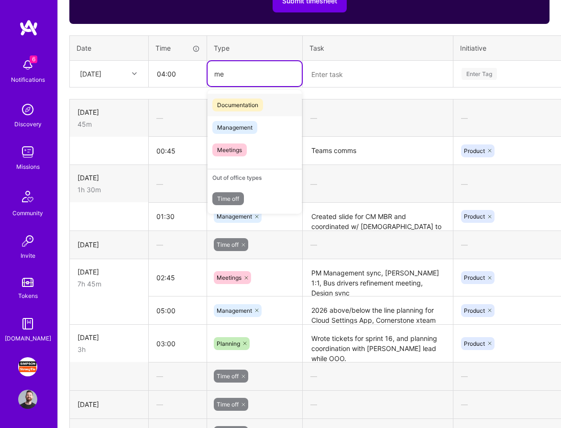
type input "me"
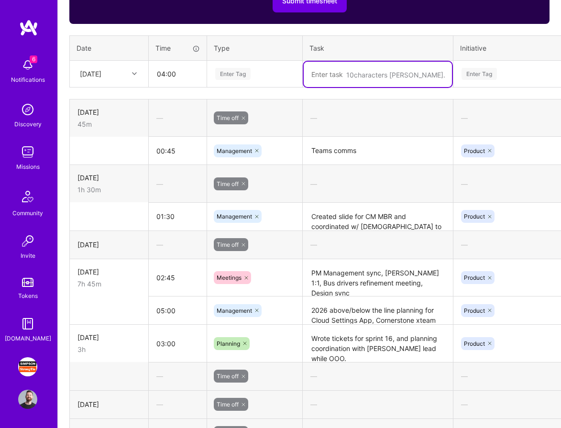
click at [214, 73] on input "text" at bounding box center [214, 74] width 1 height 10
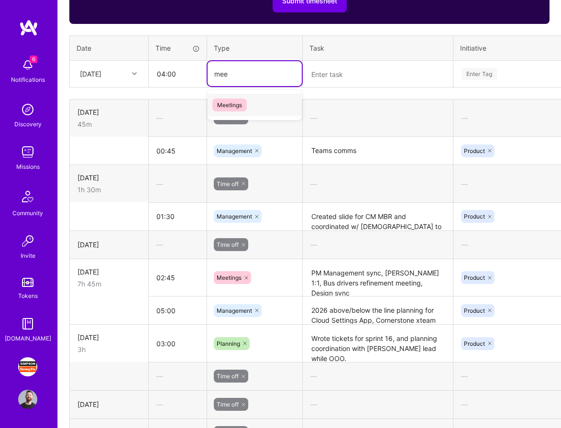
type input "meet"
click at [250, 103] on div "Meetings" at bounding box center [254, 105] width 94 height 22
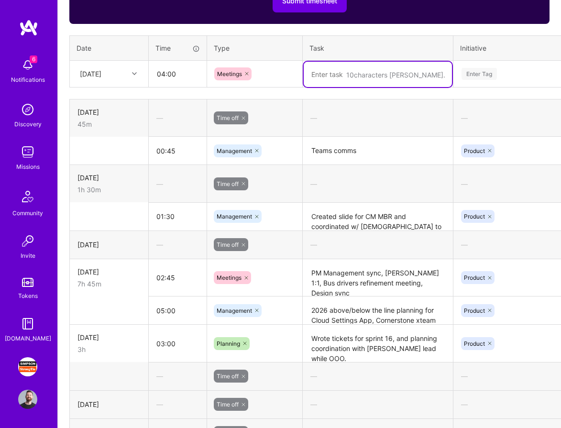
click at [358, 77] on textarea at bounding box center [377, 74] width 148 height 25
type textarea "S"
type textarea "C"
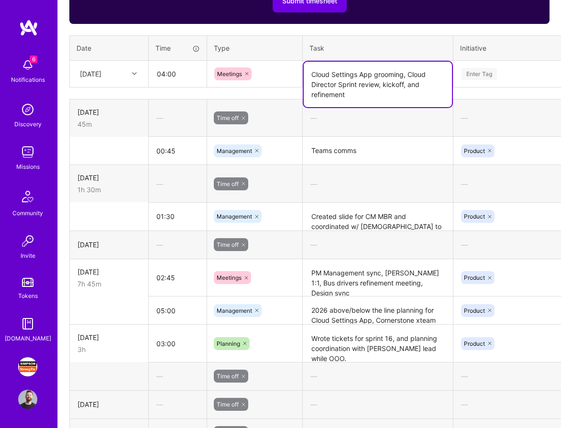
type textarea "Cloud Settings App grooming, Cloud Director Sprint review, kickoff, and refinem…"
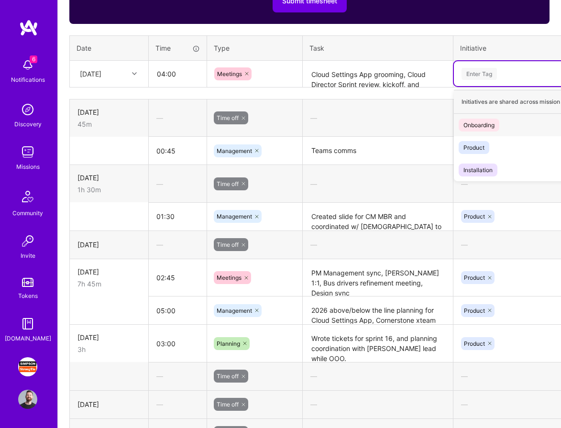
click at [500, 71] on div "Enter Tag" at bounding box center [541, 74] width 162 height 12
click at [481, 148] on div "Product" at bounding box center [473, 147] width 21 height 10
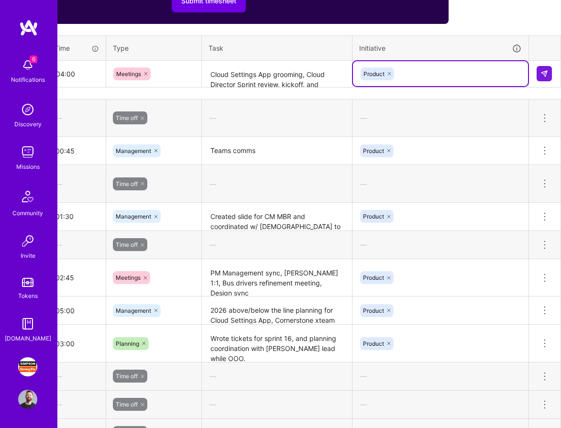
scroll to position [415, 100]
click at [547, 71] on img at bounding box center [545, 74] width 8 height 8
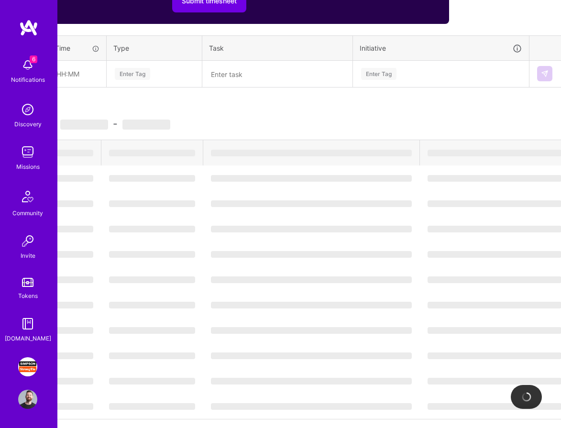
scroll to position [415, 0]
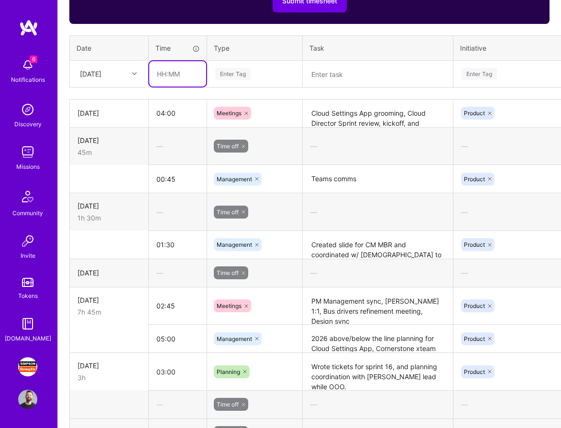
click at [166, 74] on input "text" at bounding box center [177, 73] width 57 height 25
click at [179, 72] on input "02:50" at bounding box center [177, 73] width 57 height 25
type input "02:30"
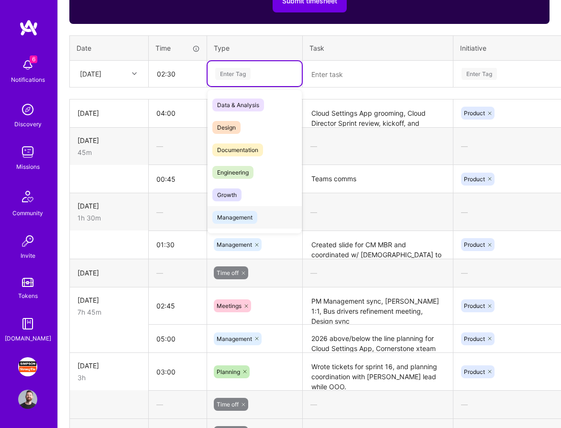
click at [254, 216] on span "Management" at bounding box center [234, 217] width 45 height 13
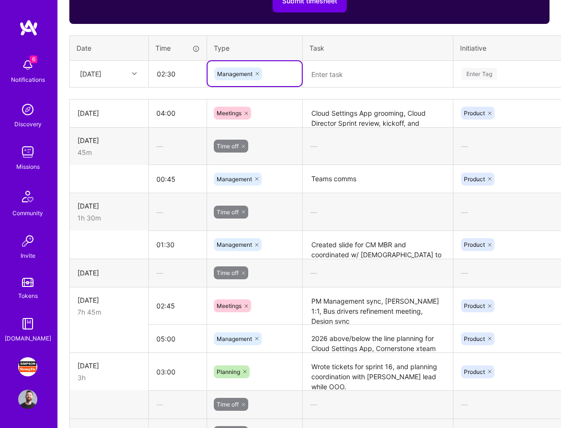
click at [348, 77] on textarea at bounding box center [377, 74] width 148 height 25
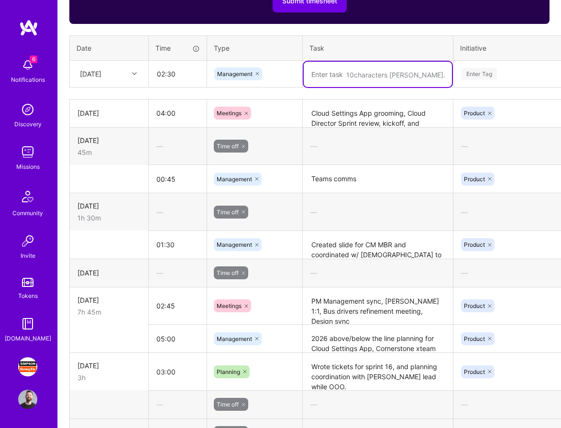
type textarea "l"
type textarea "S"
type textarea "Cloud Settings App grroming prep,"
click at [165, 73] on input "02:30" at bounding box center [177, 73] width 57 height 25
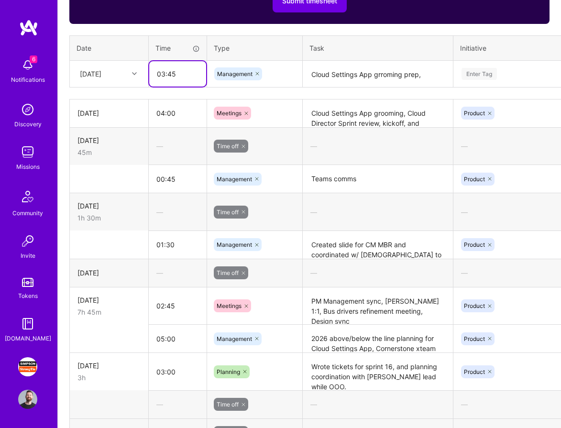
type input "03:45"
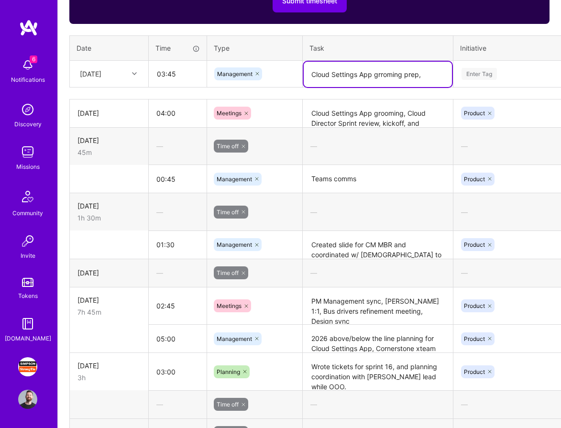
click at [386, 73] on textarea "Cloud Settings App grroming prep," at bounding box center [377, 74] width 148 height 25
click at [425, 73] on textarea "Cloud Settings App grroming prep," at bounding box center [377, 74] width 148 height 25
type textarea "Cloud Settings App grroming prep, email catch up from OOO, Teams comms, 2026 pl…"
click at [478, 76] on div "Enter Tag" at bounding box center [478, 73] width 35 height 15
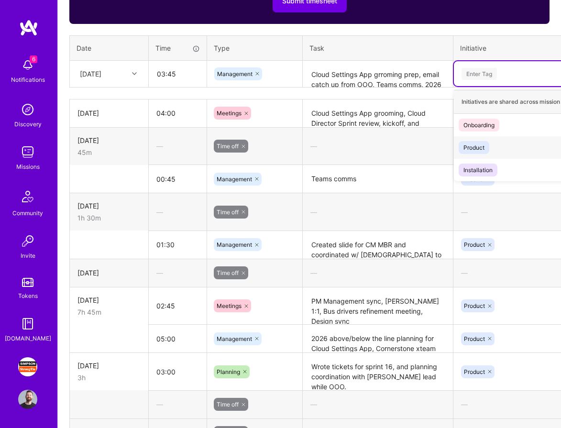
click at [480, 145] on div "Product" at bounding box center [473, 147] width 21 height 10
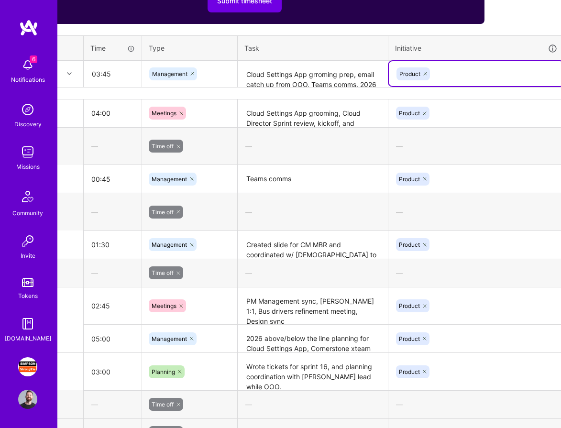
scroll to position [415, 101]
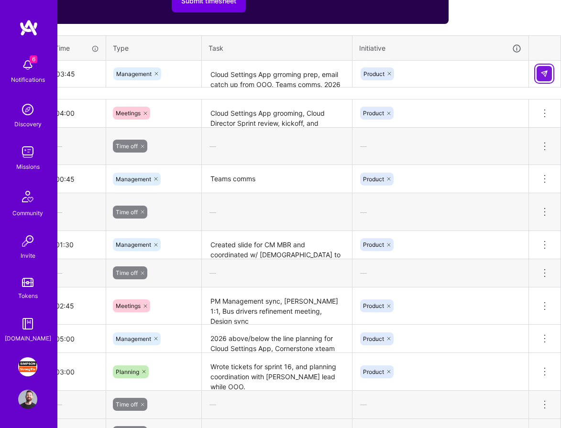
click at [541, 75] on img at bounding box center [544, 74] width 8 height 8
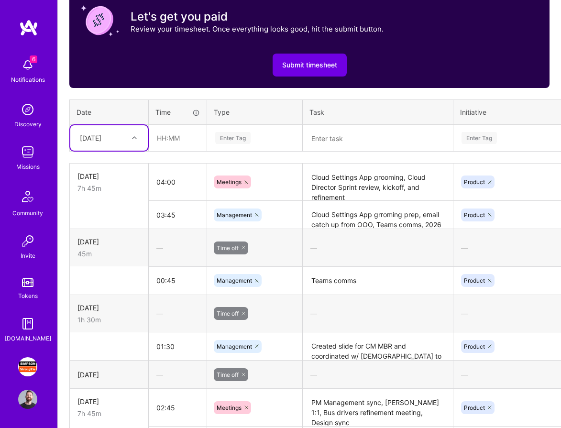
scroll to position [349, 0]
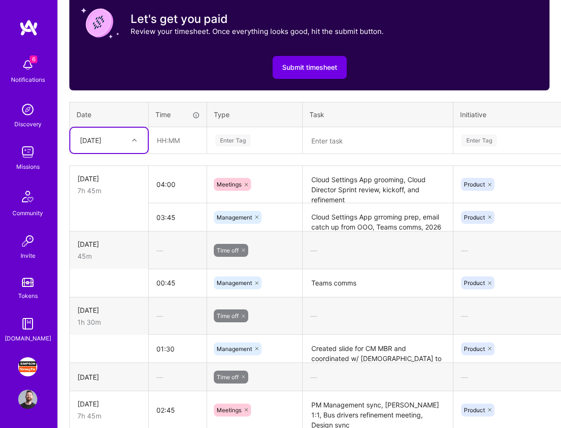
click at [137, 139] on div at bounding box center [135, 140] width 15 height 12
click at [116, 268] on div "[DATE]" at bounding box center [108, 272] width 77 height 18
click at [344, 250] on div "—" at bounding box center [378, 250] width 150 height 25
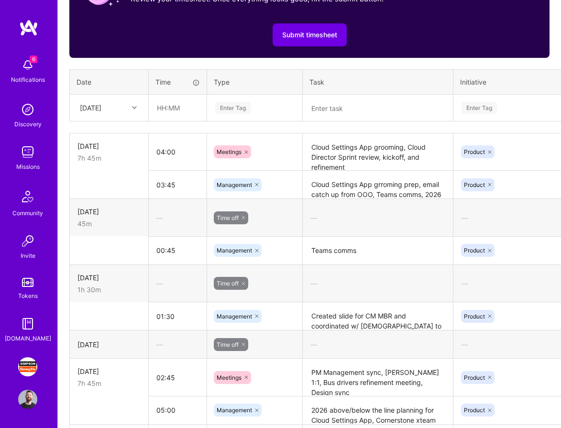
scroll to position [316, 0]
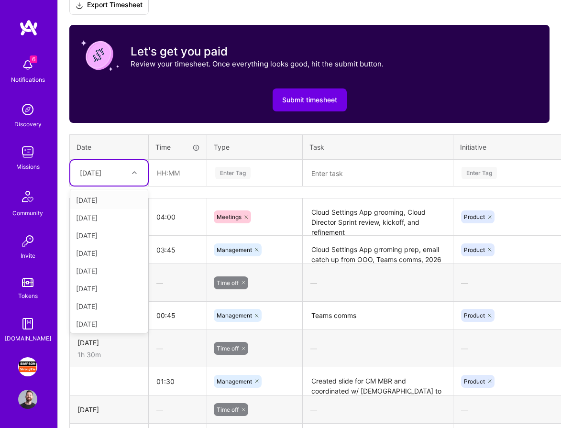
click at [134, 171] on icon at bounding box center [134, 172] width 5 height 5
click at [114, 255] on div "[DATE]" at bounding box center [108, 253] width 77 height 18
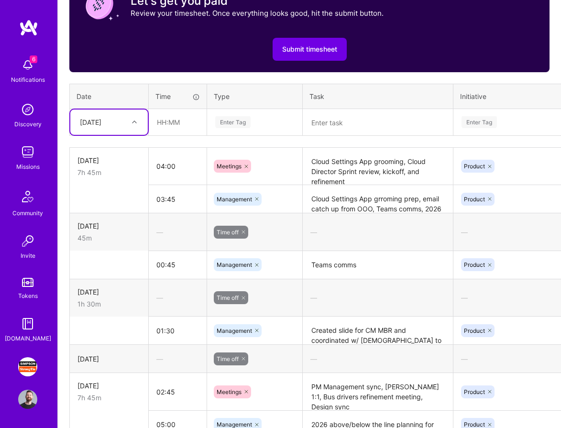
scroll to position [346, 0]
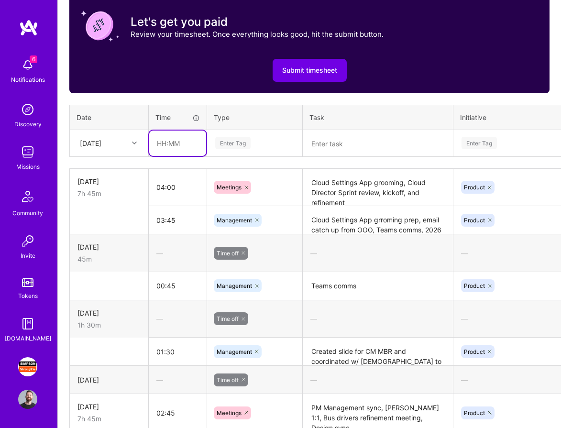
click at [158, 141] on input "text" at bounding box center [177, 142] width 57 height 25
type input "04:00"
click at [231, 141] on div "Enter Tag" at bounding box center [232, 143] width 35 height 15
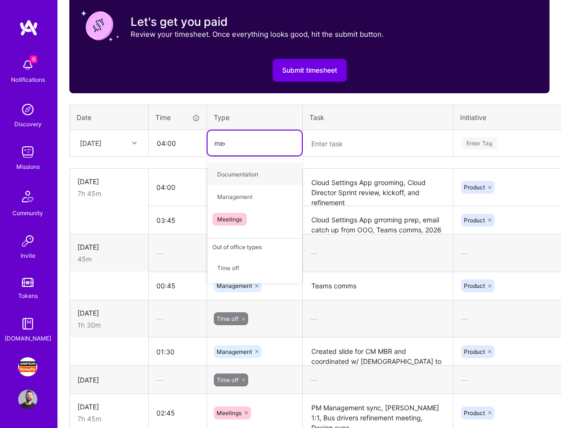
type input "meet"
click at [249, 174] on div "Meetings" at bounding box center [254, 174] width 94 height 22
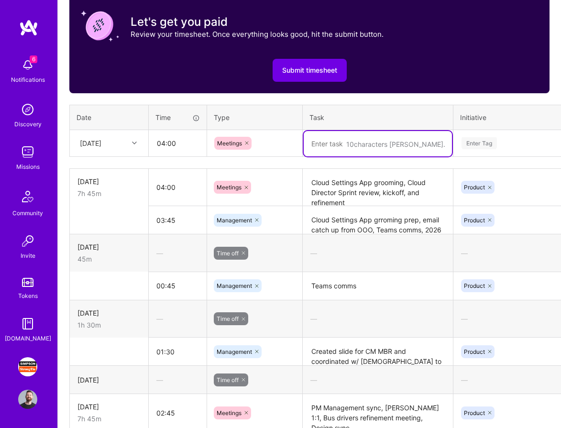
click at [357, 143] on textarea at bounding box center [377, 143] width 148 height 25
type textarea "K"
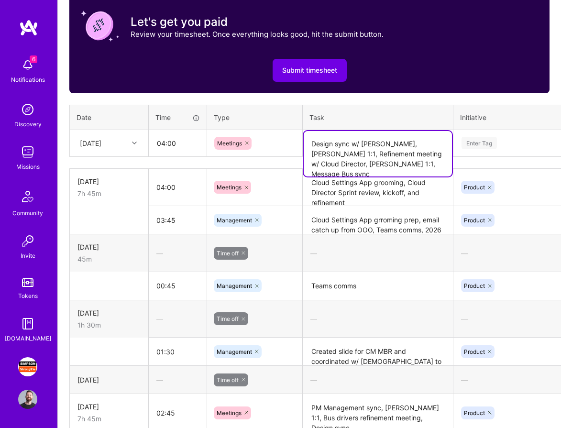
type textarea "Design sync w/ [PERSON_NAME], [PERSON_NAME] 1:1, Refinement meeting w/ Cloud Di…"
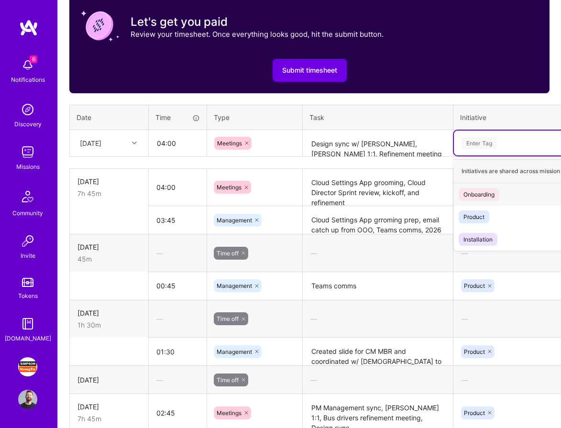
click at [483, 140] on div "Enter Tag" at bounding box center [478, 143] width 35 height 15
click at [483, 208] on div "Product Hide" at bounding box center [541, 217] width 175 height 22
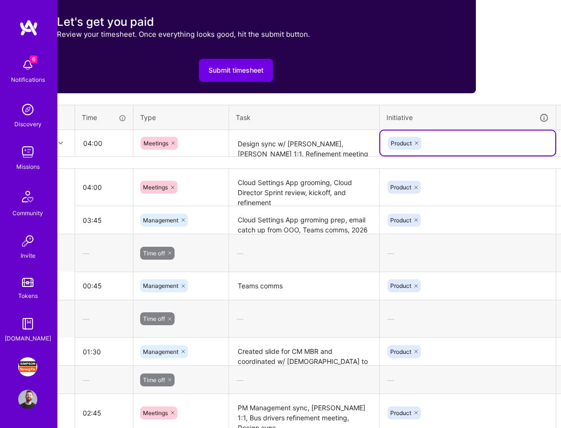
scroll to position [346, 101]
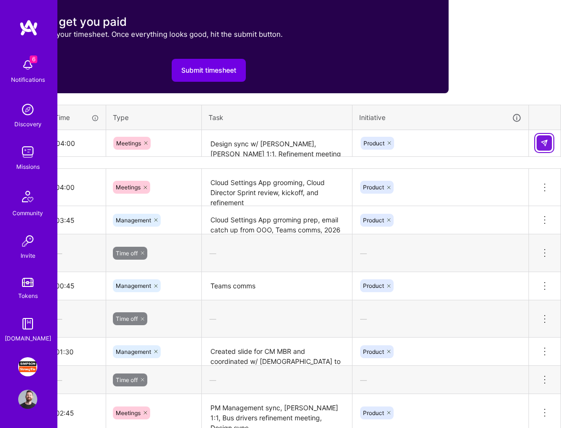
click at [545, 142] on img at bounding box center [544, 143] width 8 height 8
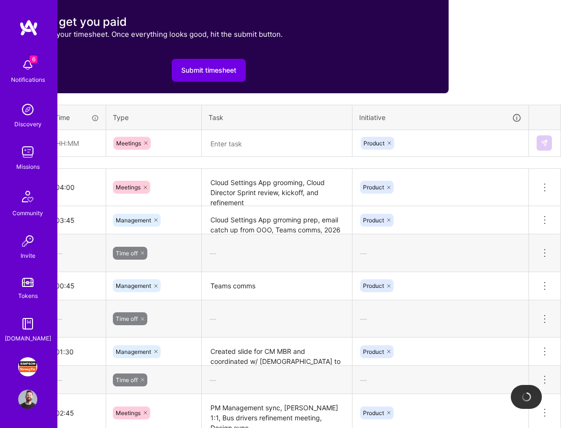
scroll to position [346, 0]
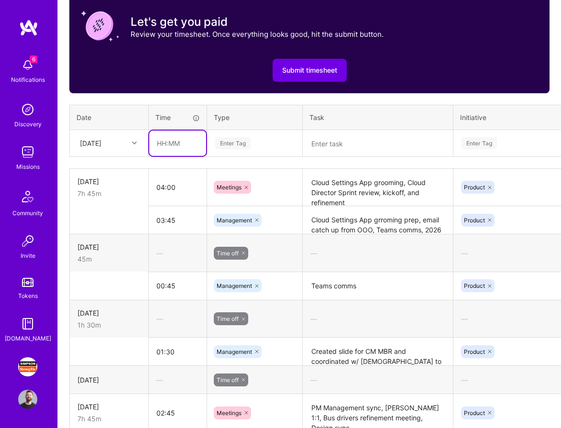
click at [166, 140] on input "text" at bounding box center [177, 142] width 57 height 25
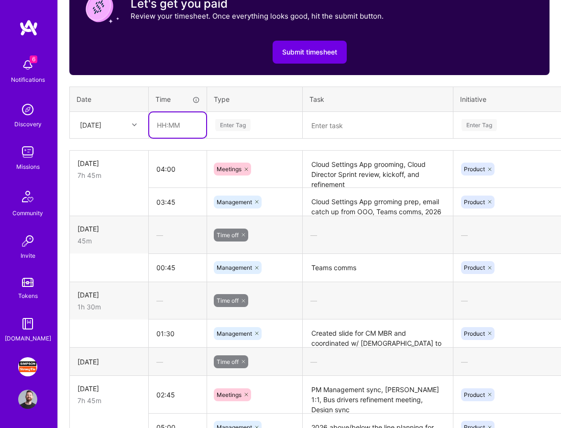
scroll to position [365, 0]
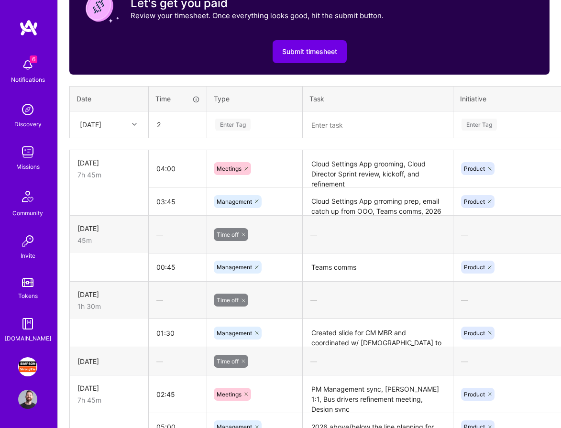
type input "02:00"
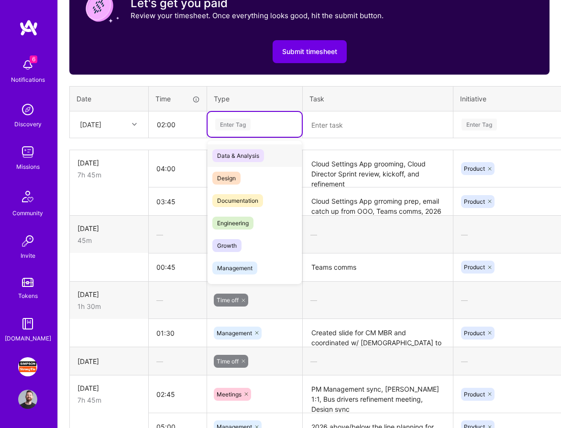
click at [241, 121] on div "Enter Tag" at bounding box center [232, 124] width 35 height 15
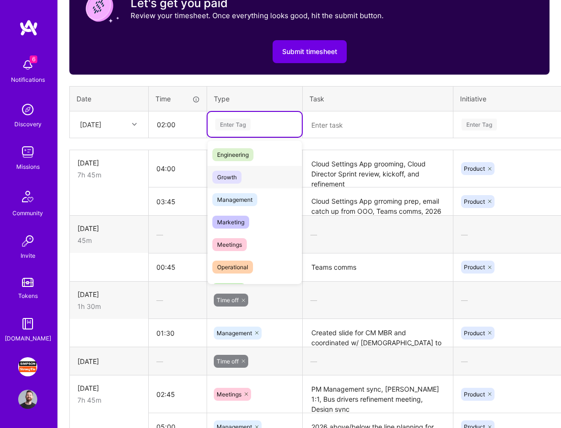
scroll to position [69, 0]
click at [253, 197] on span "Management" at bounding box center [234, 198] width 45 height 13
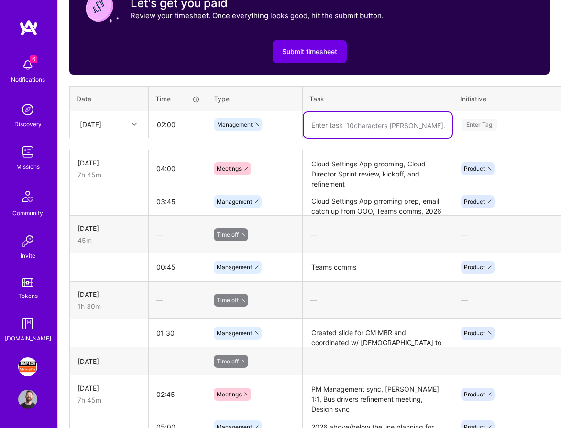
click at [354, 123] on textarea at bounding box center [377, 124] width 148 height 25
type textarea "E"
type textarea "p"
type textarea "Planning, email, team comms"
click at [479, 129] on div "Enter Tag" at bounding box center [478, 124] width 35 height 15
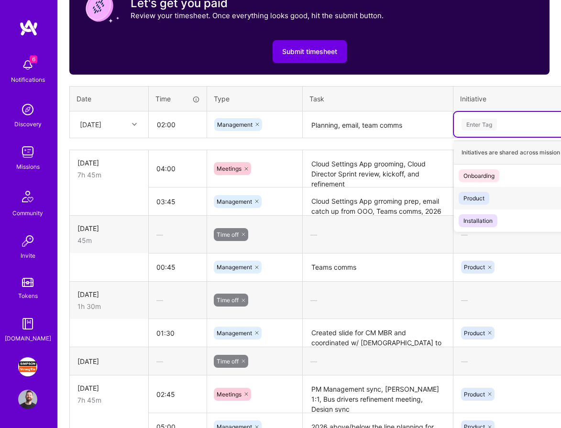
click at [479, 195] on div "Product" at bounding box center [473, 198] width 21 height 10
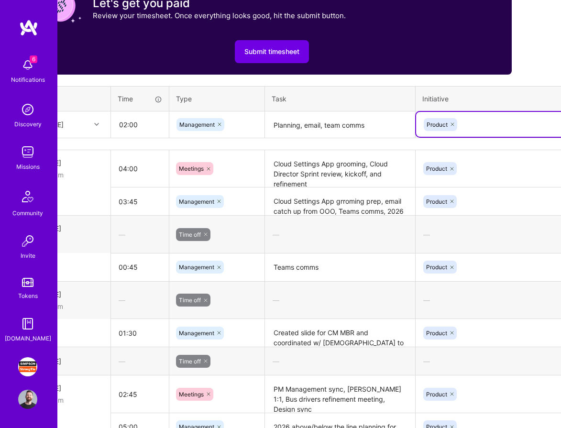
scroll to position [365, 101]
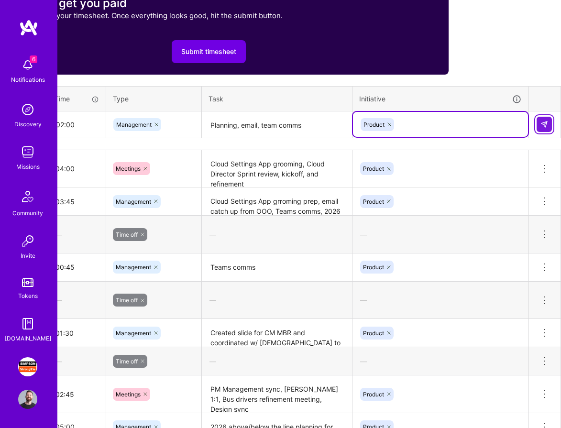
click at [541, 127] on img at bounding box center [544, 124] width 8 height 8
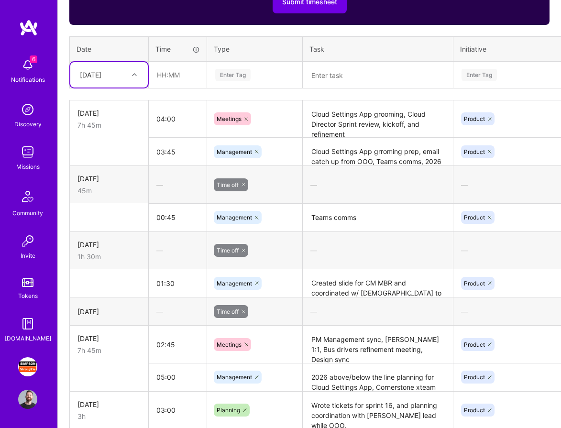
scroll to position [424, 0]
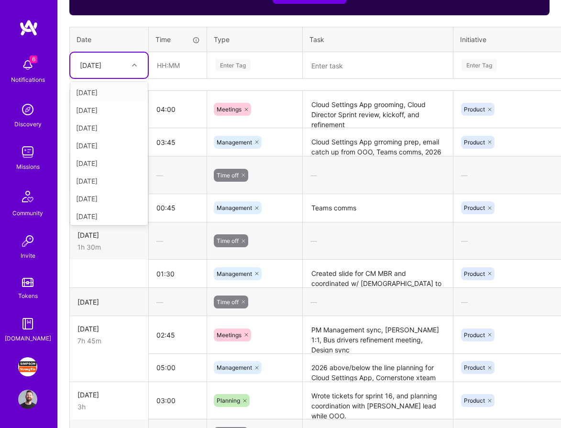
click at [130, 65] on div at bounding box center [135, 65] width 15 height 12
click at [111, 193] on div "[DATE]" at bounding box center [108, 197] width 77 height 18
click at [184, 64] on input "text" at bounding box center [177, 65] width 57 height 25
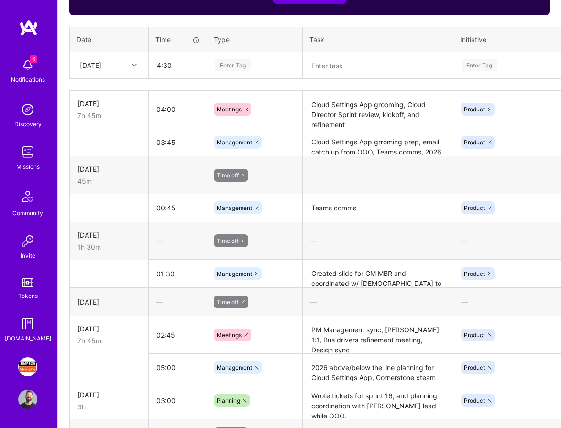
type input "04:30"
type input "meet"
click at [224, 95] on span "Meetings" at bounding box center [229, 96] width 34 height 13
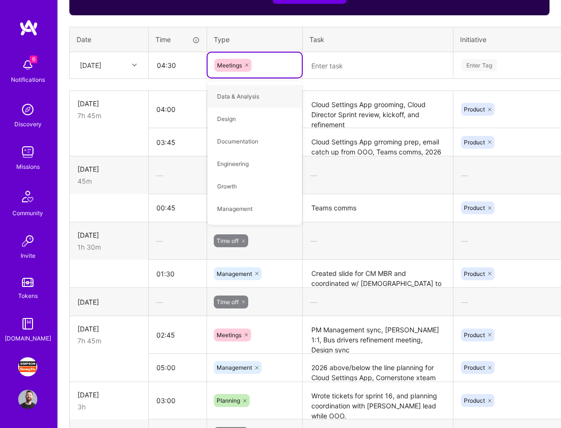
click at [366, 58] on textarea at bounding box center [377, 65] width 148 height 25
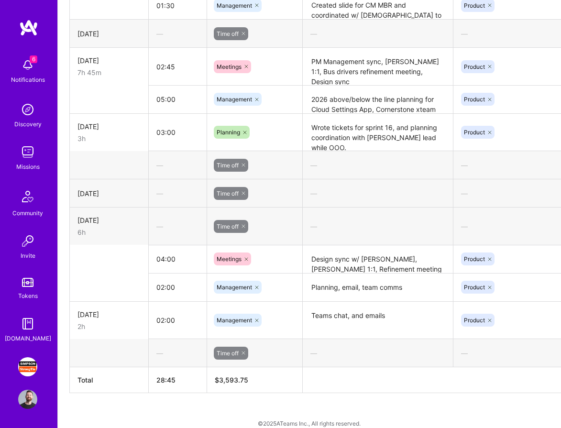
scroll to position [703, 0]
